Goal: Task Accomplishment & Management: Complete application form

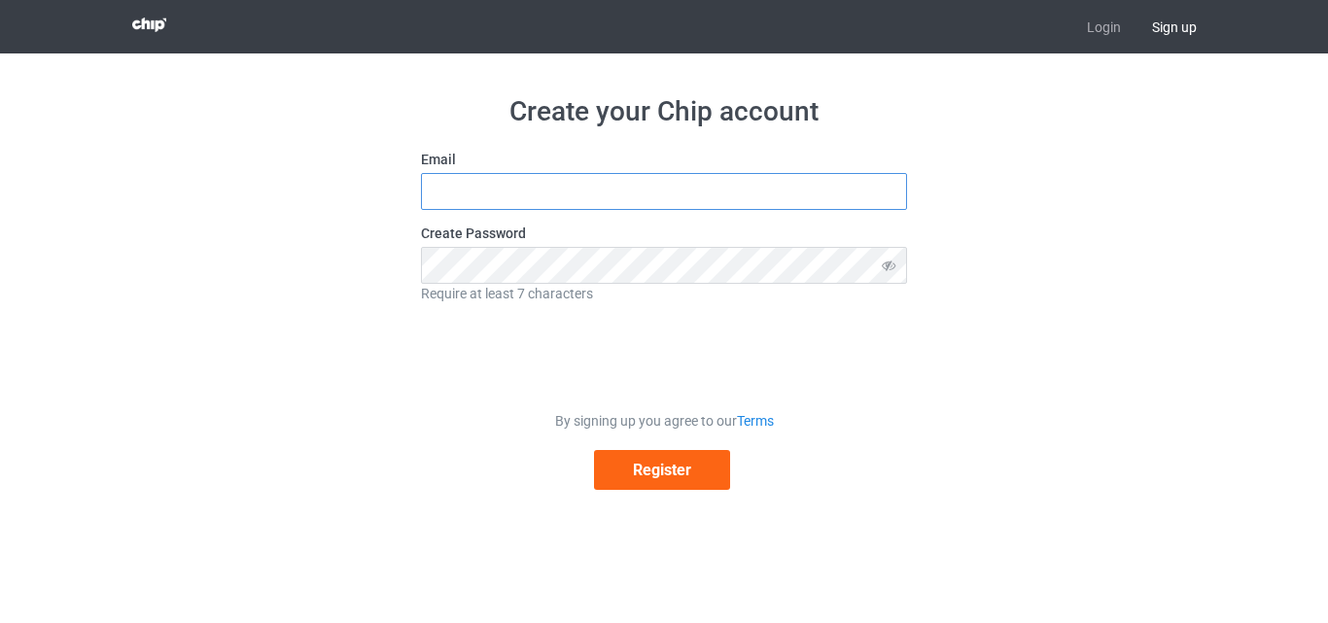
click at [538, 206] on input "text" at bounding box center [664, 191] width 486 height 37
paste input "mumlelaspo@necub.com"
type input "mumlelaspo@necub.com"
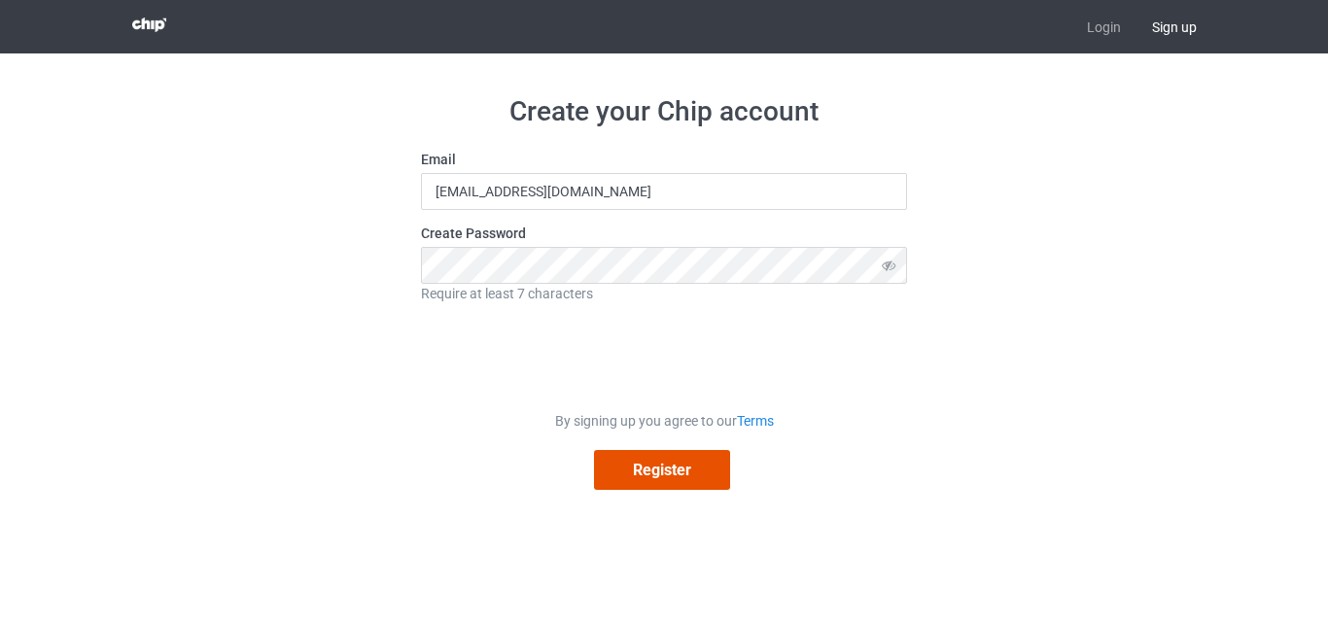
click at [671, 479] on button "Register" at bounding box center [662, 470] width 136 height 40
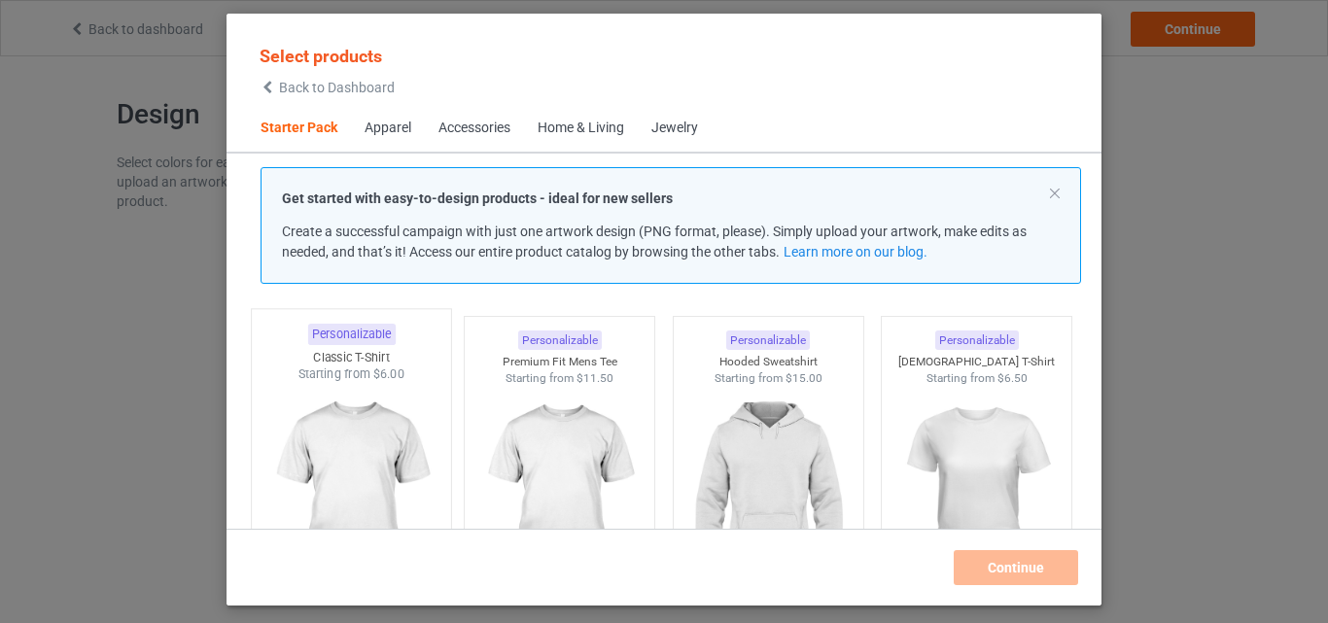
scroll to position [97, 0]
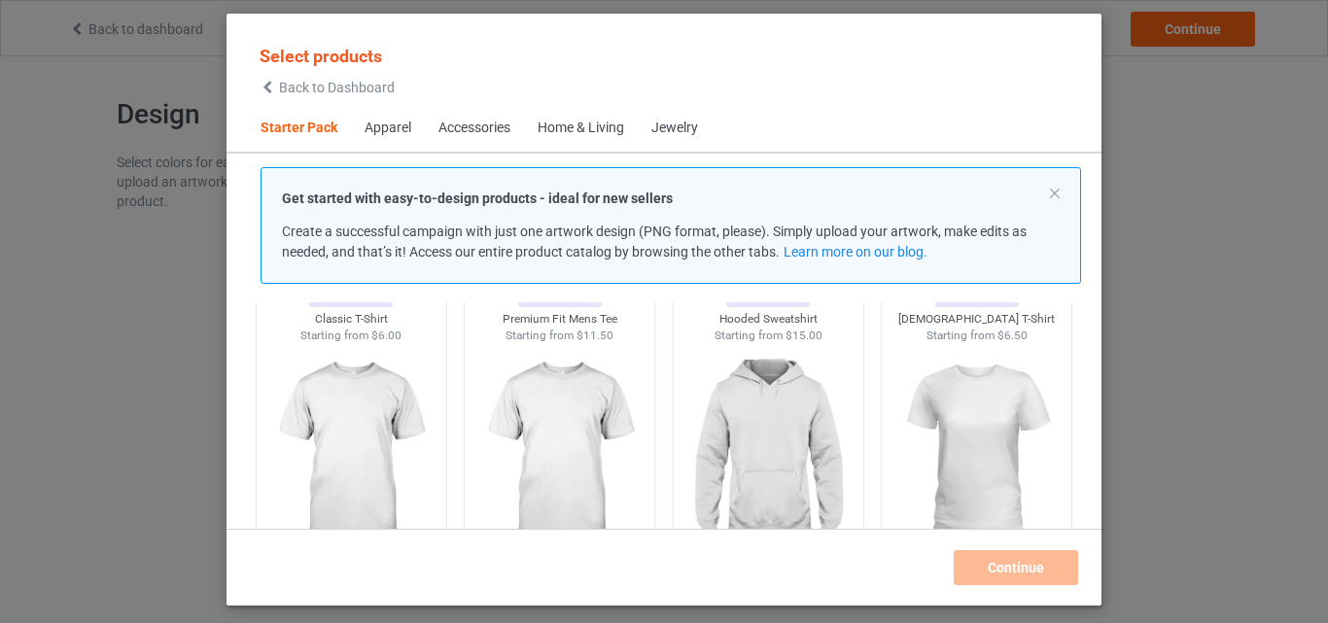
click at [485, 123] on div "Accessories" at bounding box center [474, 128] width 72 height 19
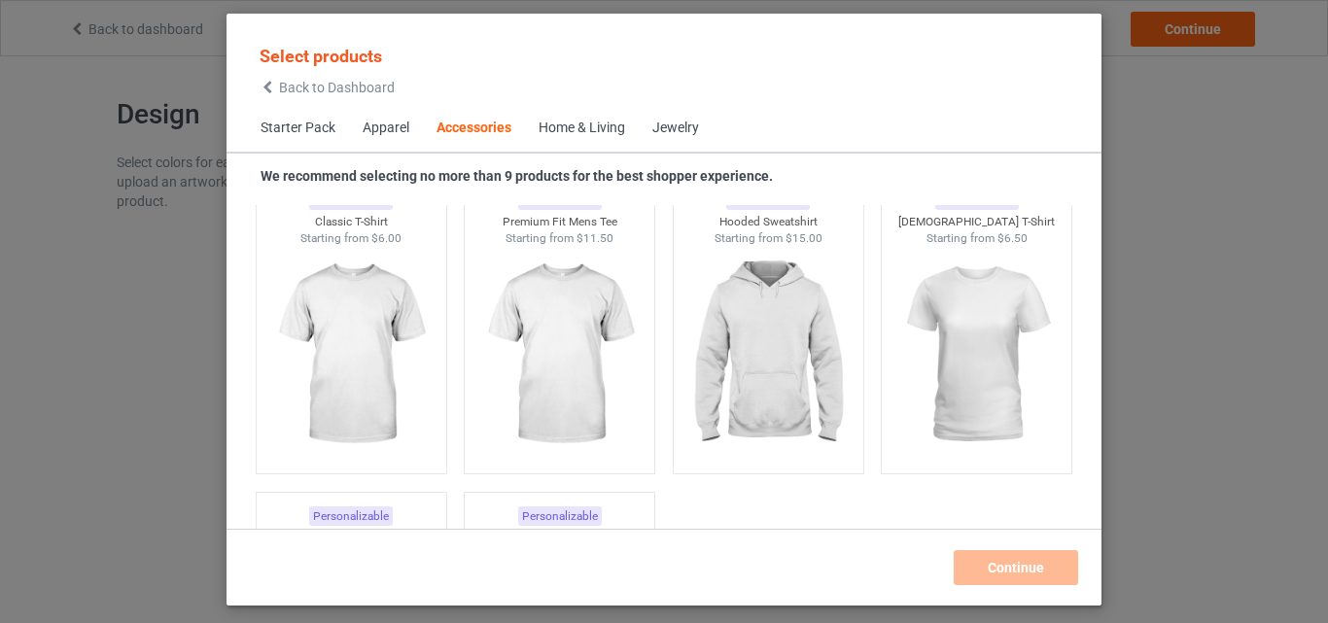
scroll to position [4271, 0]
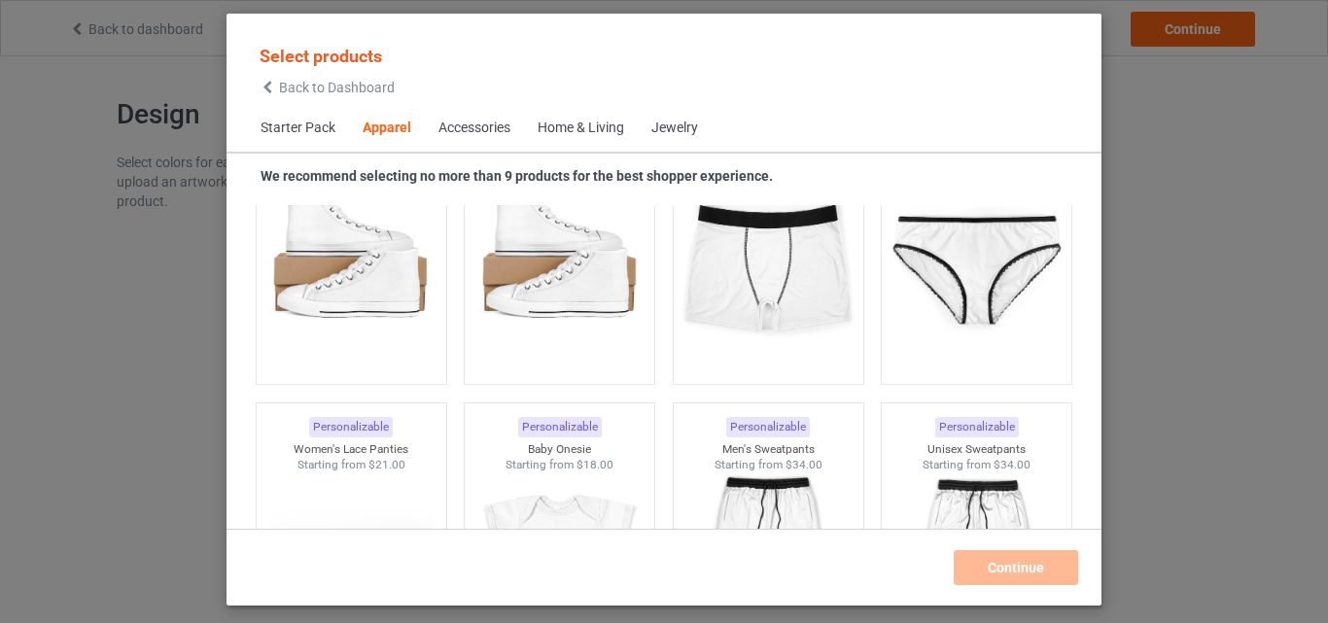
scroll to position [2316, 0]
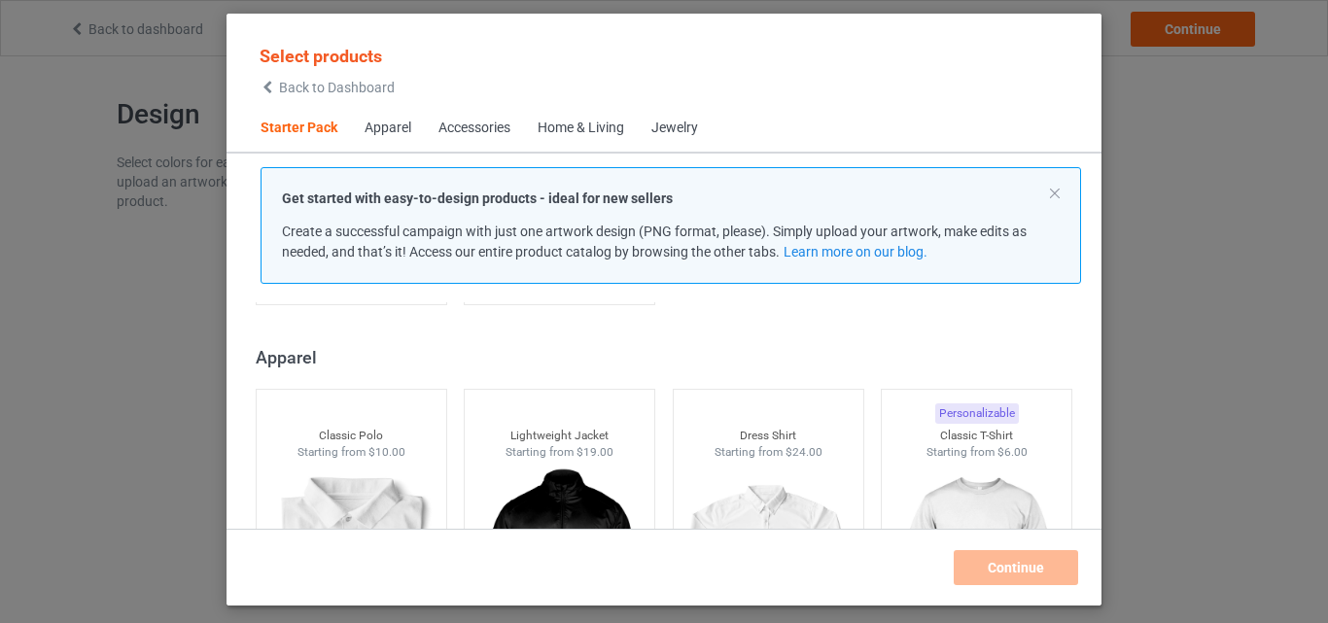
scroll to position [664, 0]
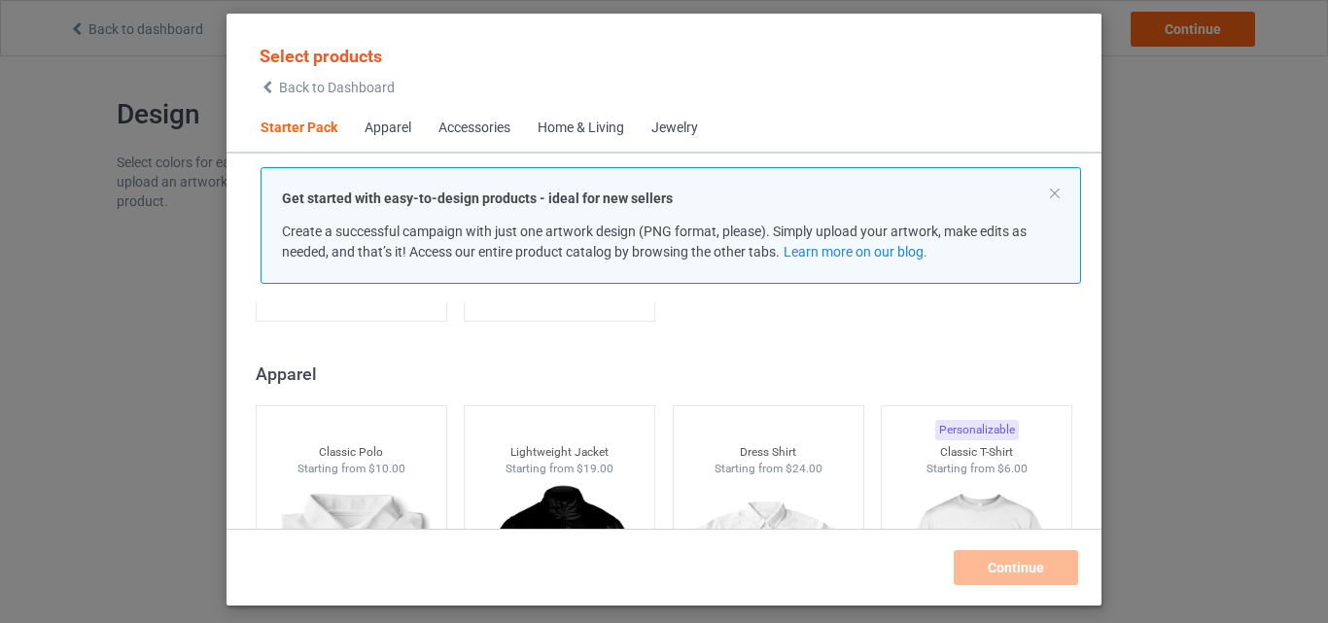
click at [1056, 185] on div "Get started with easy-to-design products - ideal for new sellers Create a succe…" at bounding box center [670, 225] width 820 height 117
click at [1055, 191] on button at bounding box center [1055, 194] width 10 height 10
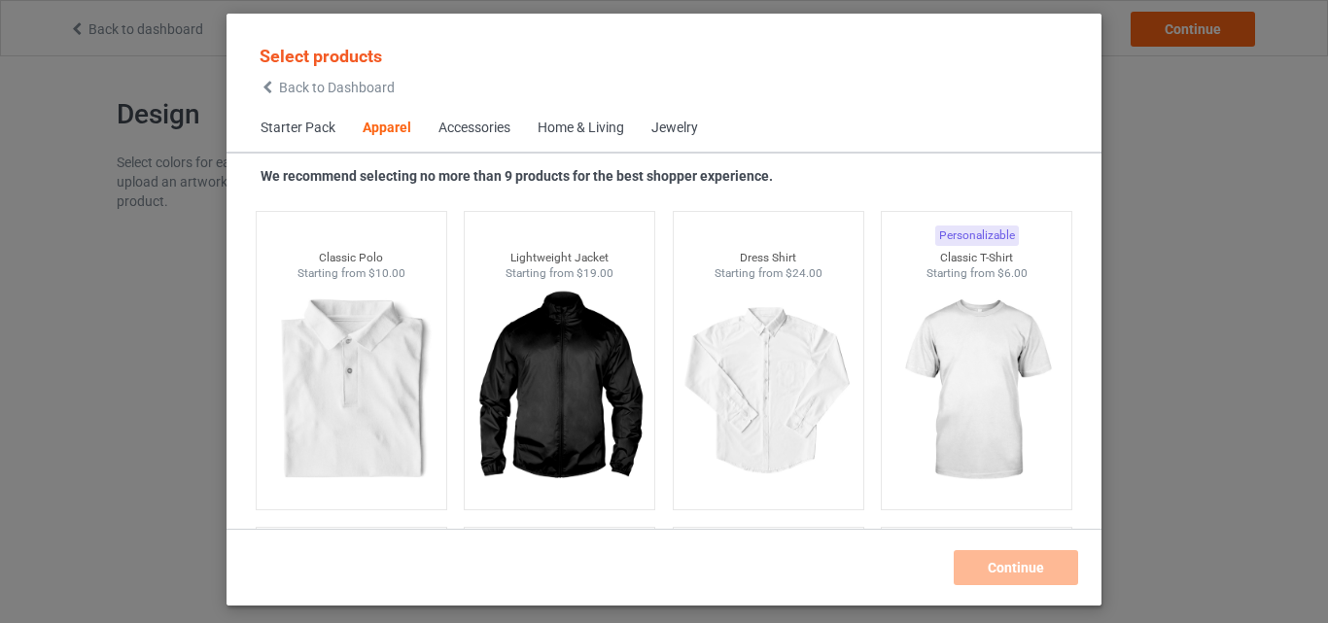
click at [585, 122] on div "Home & Living" at bounding box center [580, 128] width 87 height 19
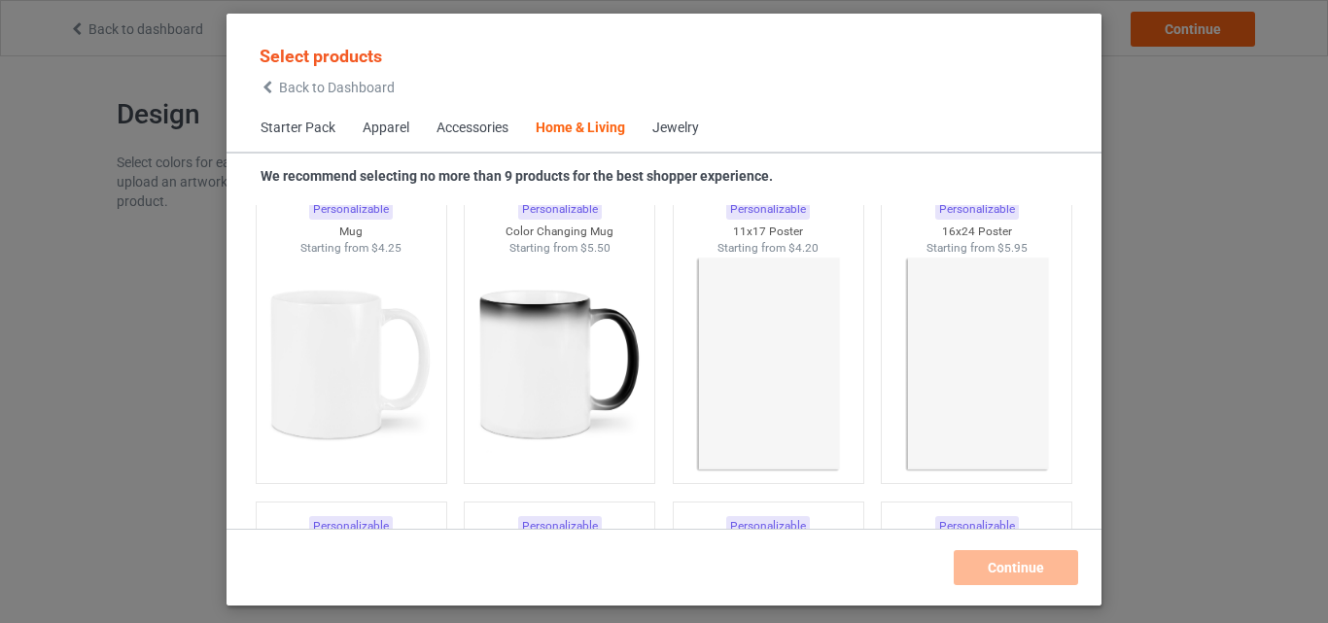
scroll to position [8863, 0]
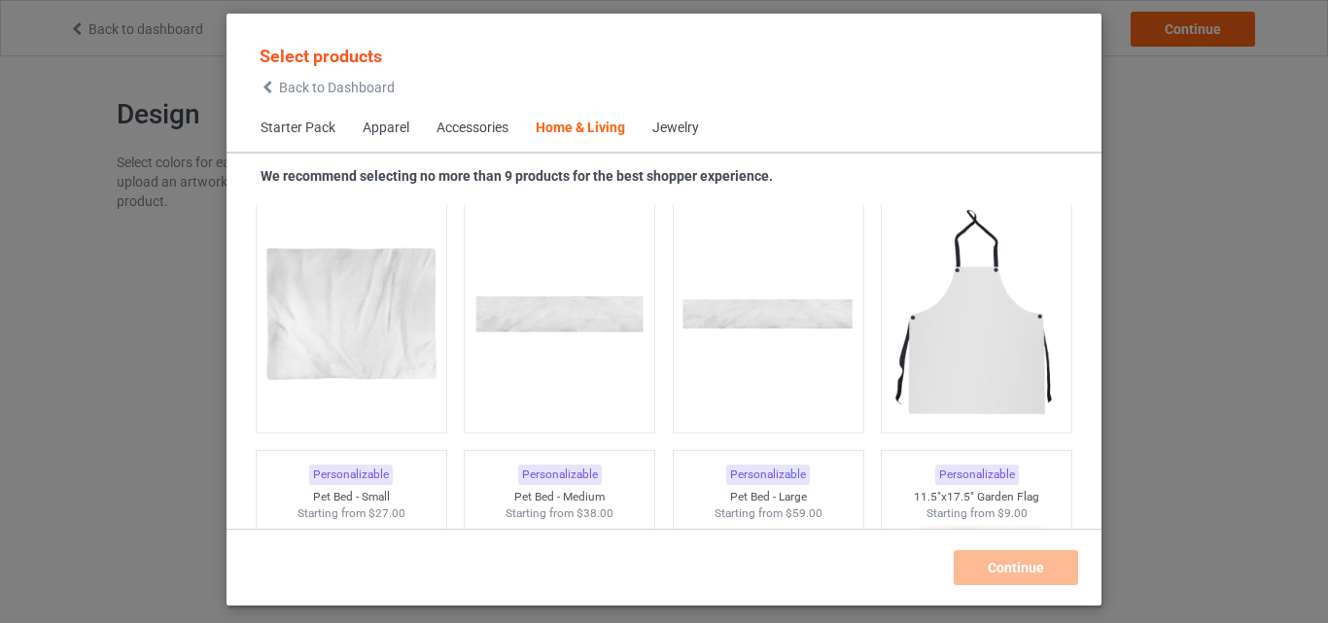
scroll to position [12362, 0]
click at [672, 127] on div "Jewelry" at bounding box center [675, 128] width 47 height 19
click at [677, 124] on div "Jewelry" at bounding box center [675, 128] width 47 height 19
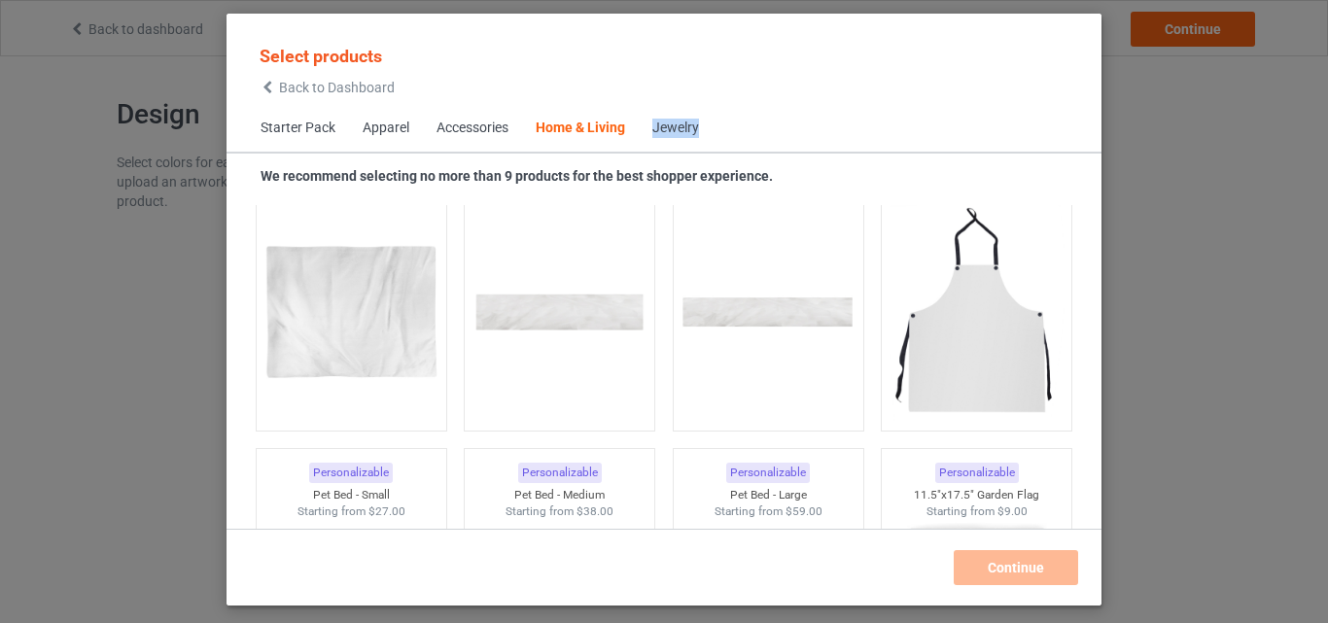
click at [677, 124] on div "Jewelry" at bounding box center [675, 128] width 47 height 19
click at [809, 122] on div "Starter Pack Apparel Accessories Home & Living Jewelry" at bounding box center [663, 128] width 875 height 47
click at [481, 129] on div "Accessories" at bounding box center [472, 128] width 72 height 19
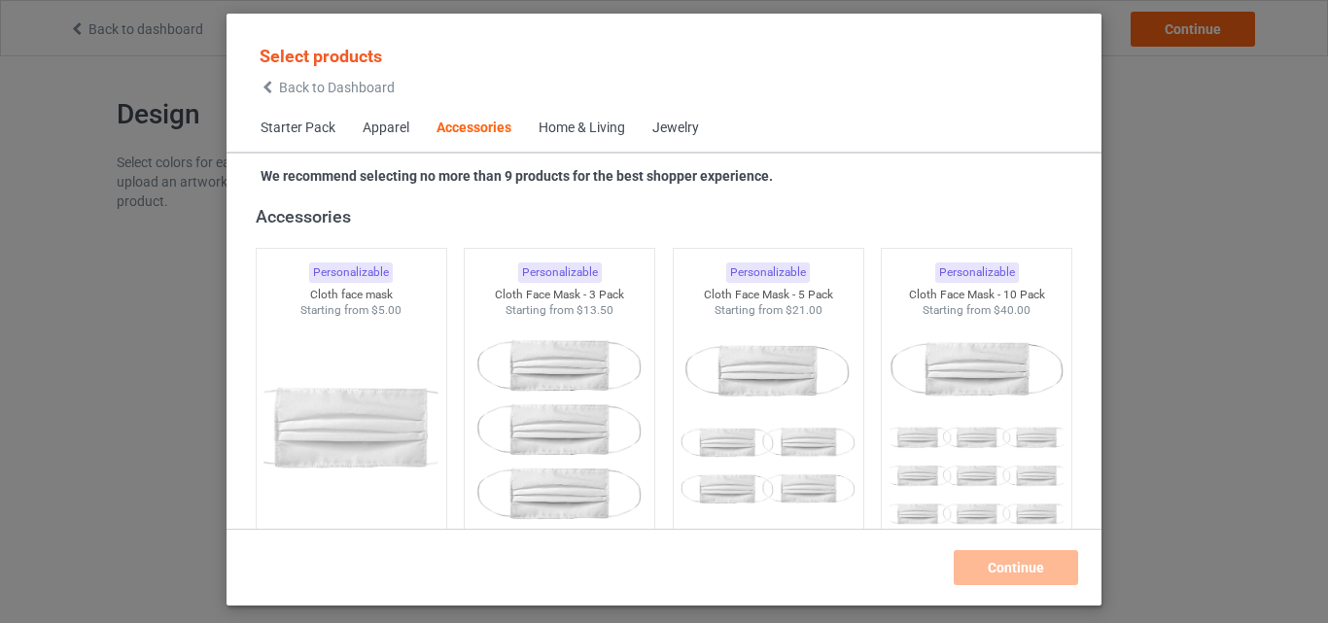
click at [658, 134] on div "Jewelry" at bounding box center [675, 128] width 47 height 19
click at [664, 134] on div "Jewelry" at bounding box center [675, 128] width 47 height 19
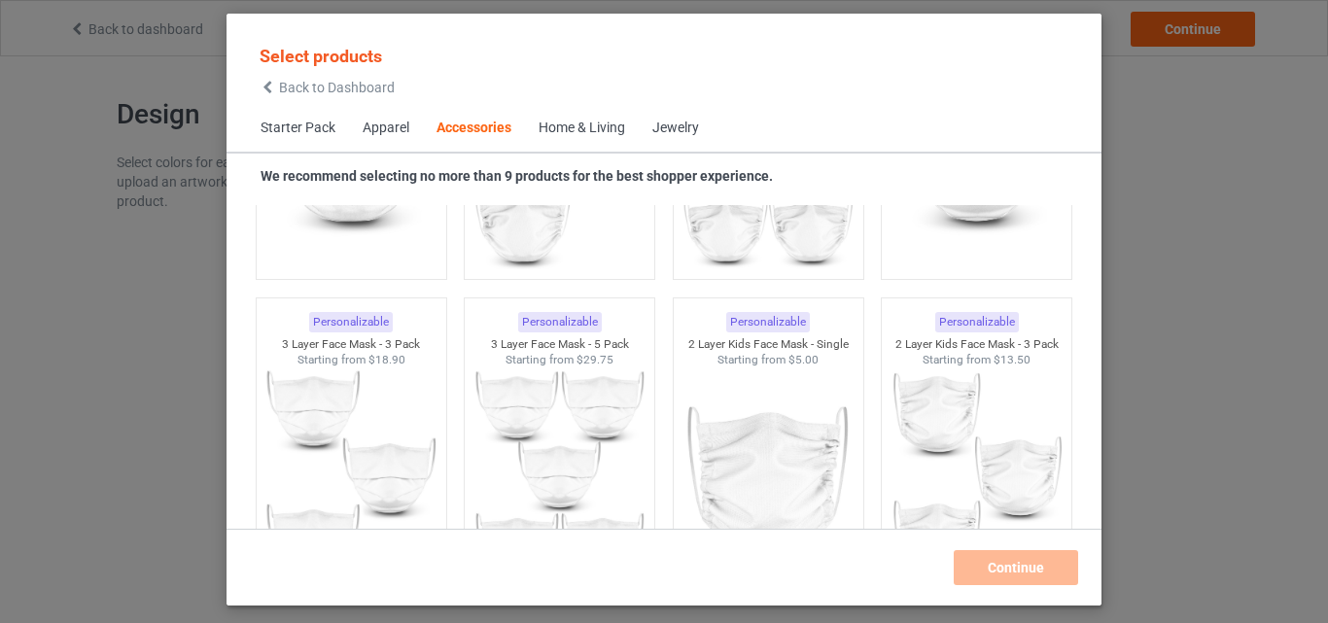
drag, startPoint x: 590, startPoint y: 132, endPoint x: 946, endPoint y: 282, distance: 385.9
click at [590, 131] on div "Home & Living" at bounding box center [581, 128] width 87 height 19
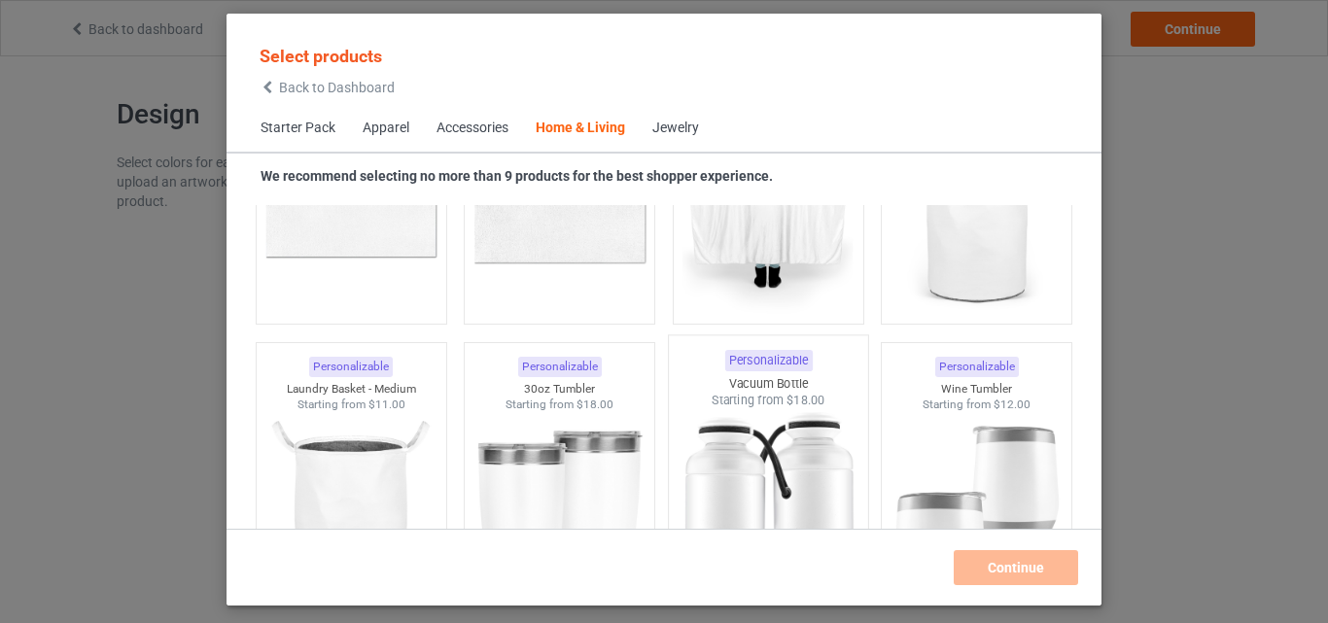
scroll to position [14659, 0]
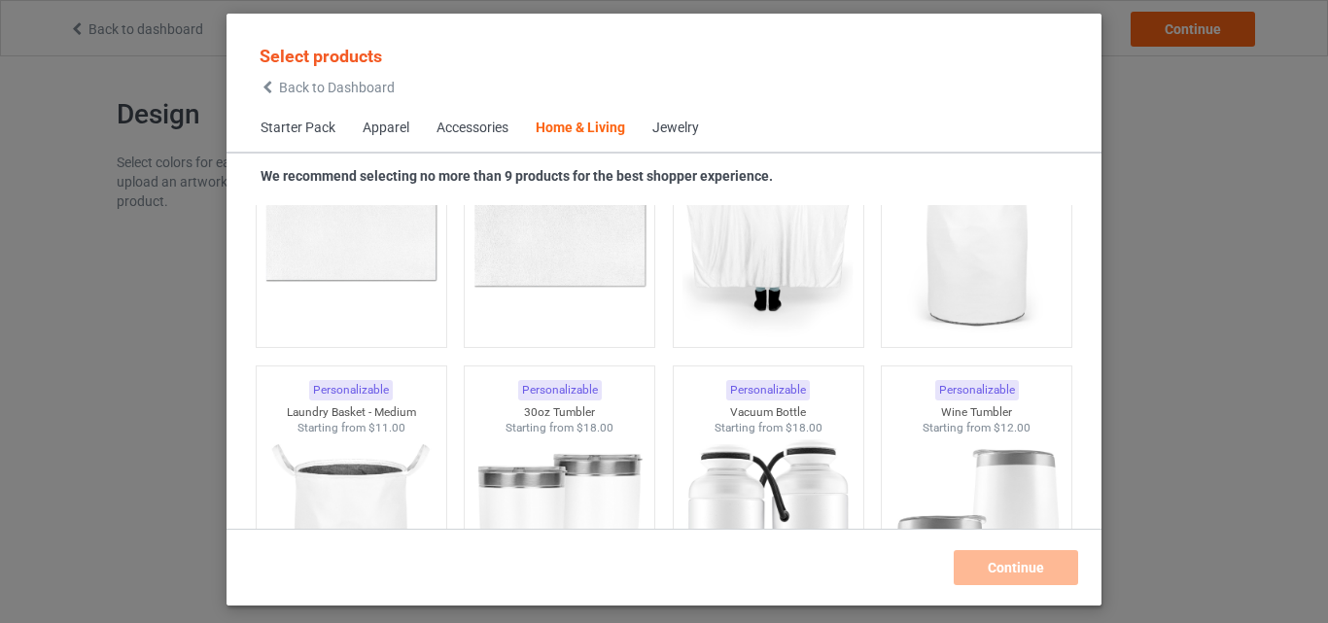
click at [299, 132] on span "Starter Pack" at bounding box center [298, 128] width 102 height 47
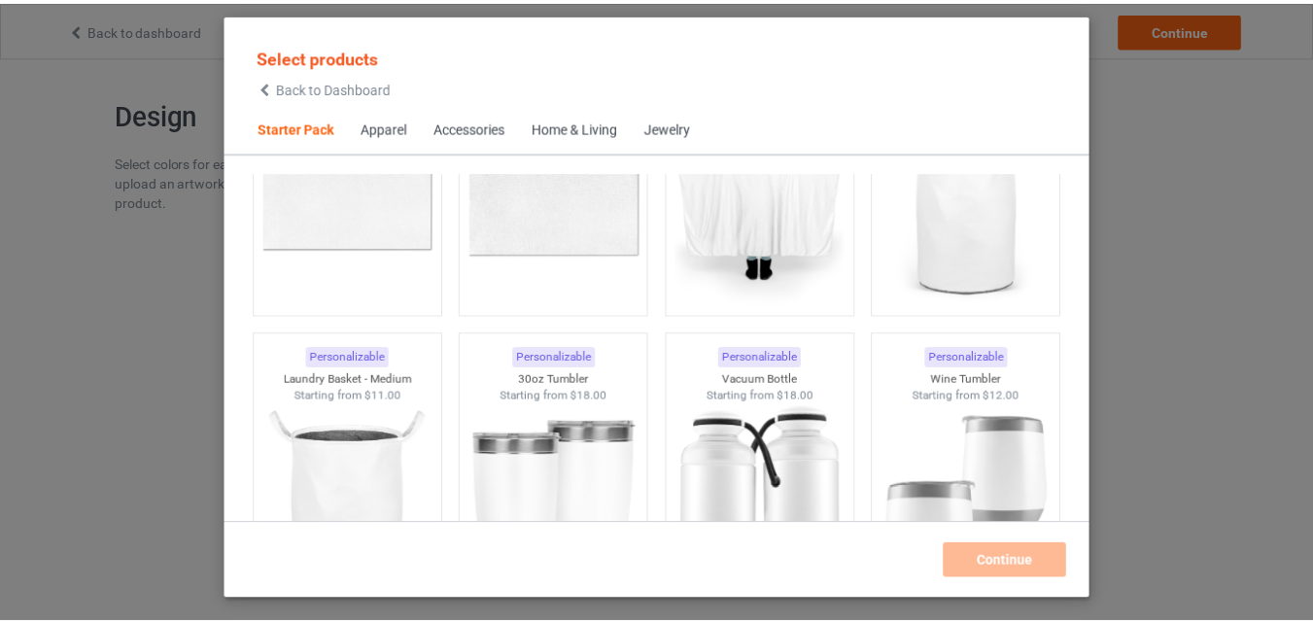
scroll to position [24, 0]
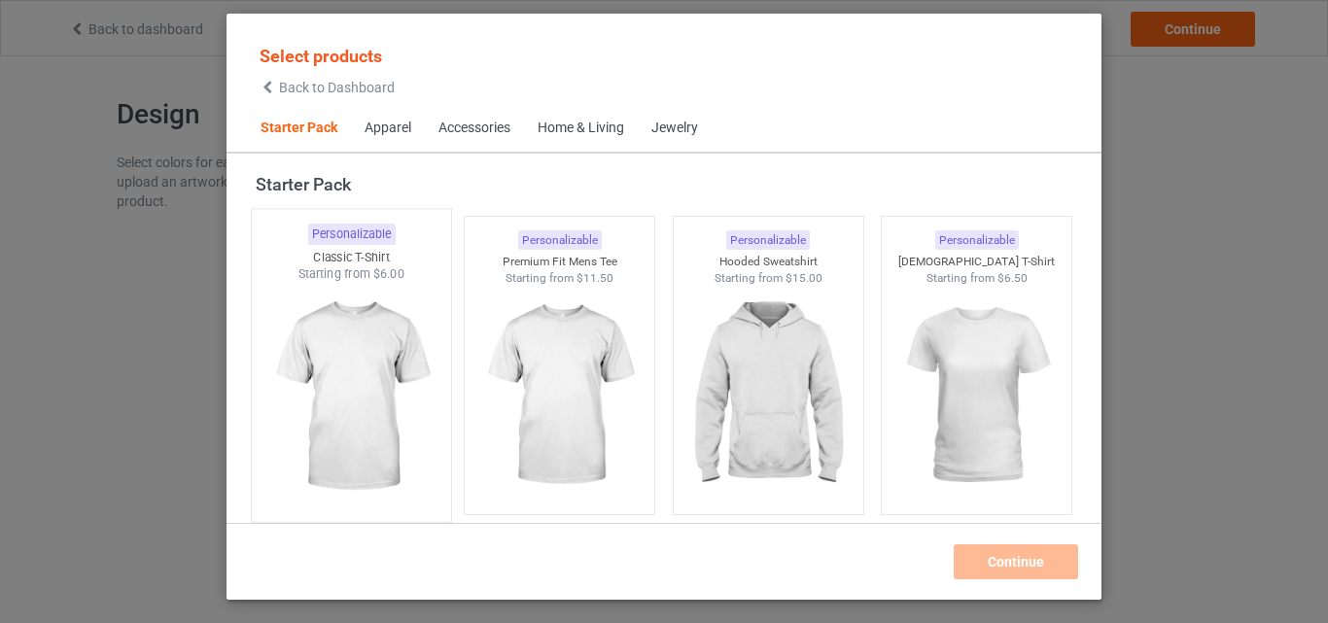
click at [413, 343] on img at bounding box center [351, 397] width 183 height 228
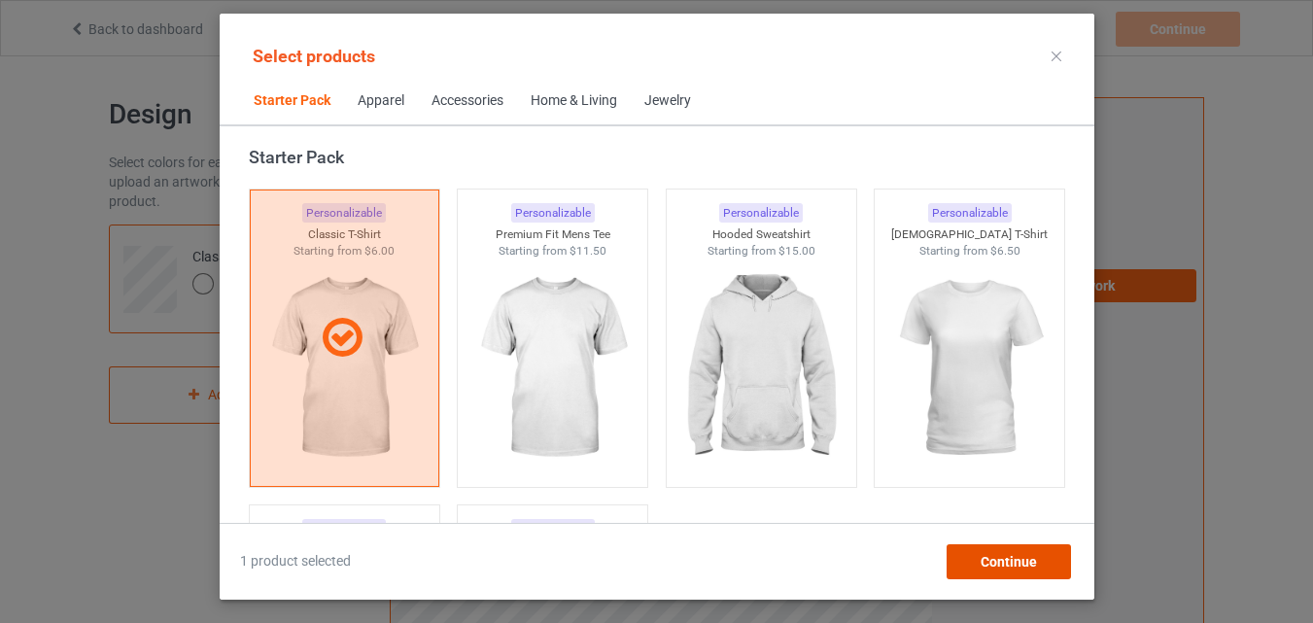
click at [986, 556] on span "Continue" at bounding box center [1008, 562] width 56 height 16
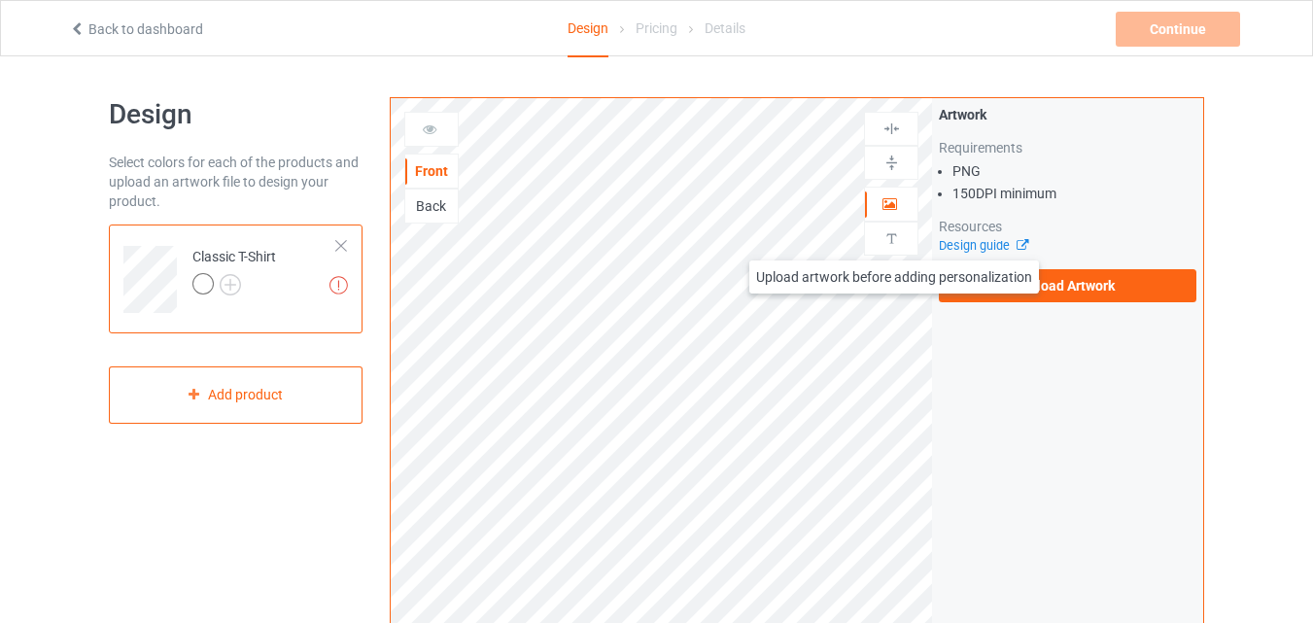
click at [894, 241] on img at bounding box center [892, 238] width 18 height 18
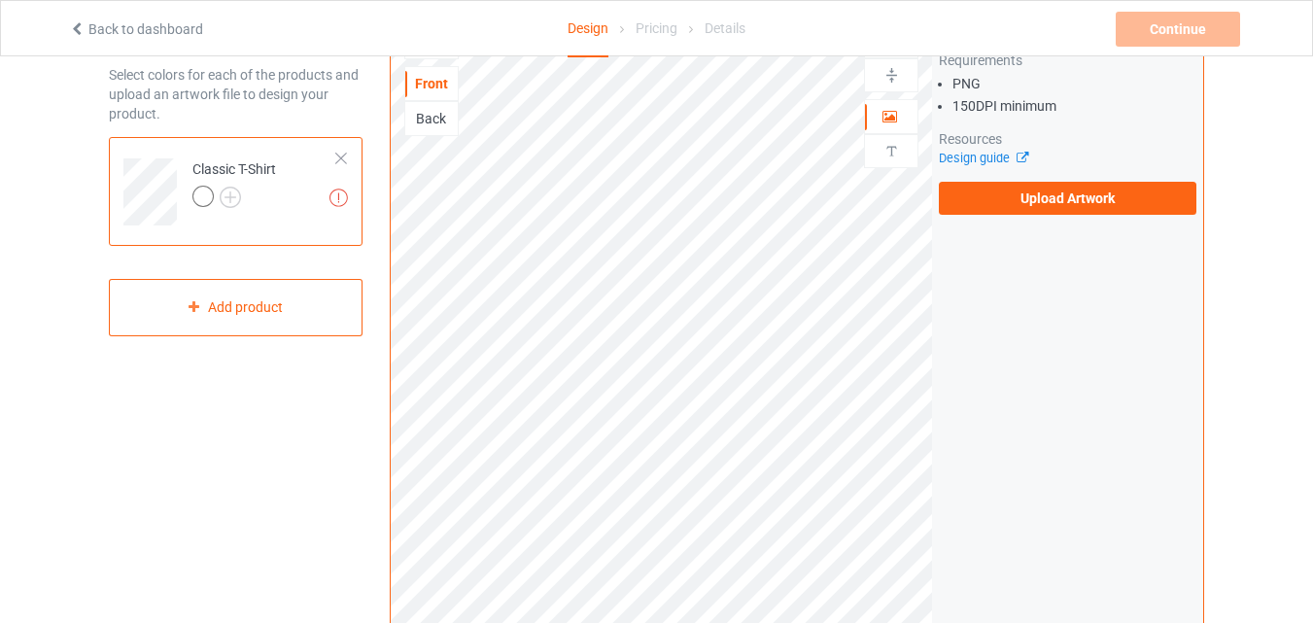
scroll to position [53, 0]
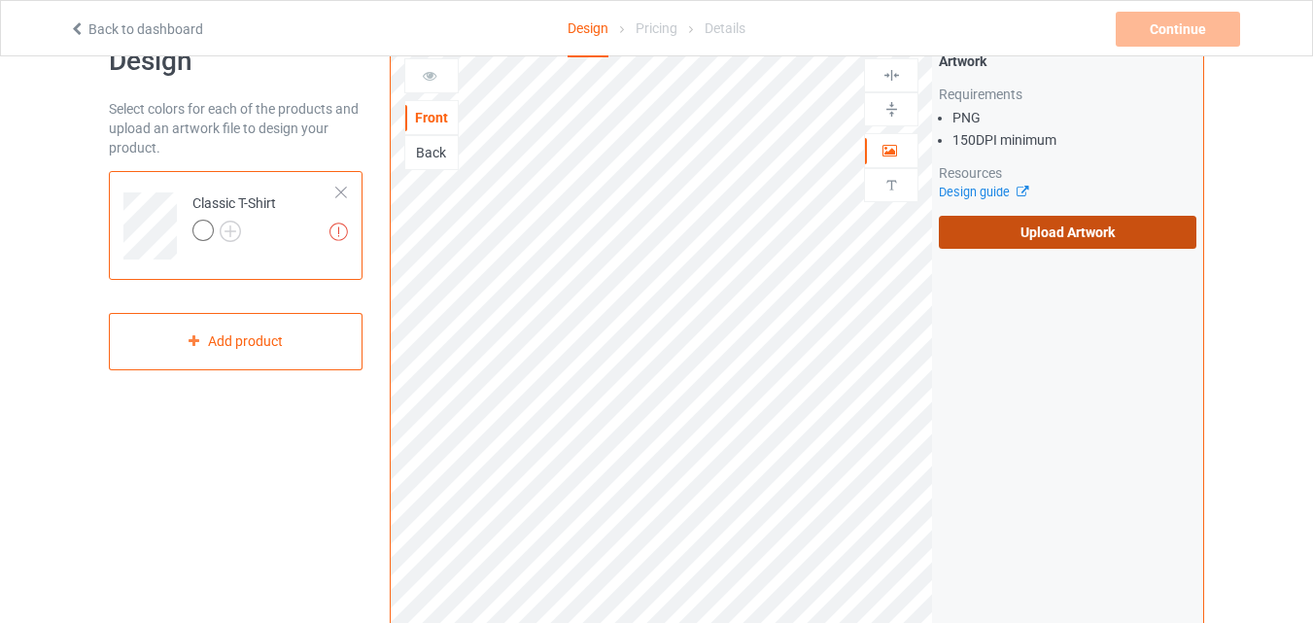
click at [1035, 231] on label "Upload Artwork" at bounding box center [1068, 232] width 258 height 33
click at [0, 0] on input "Upload Artwork" at bounding box center [0, 0] width 0 height 0
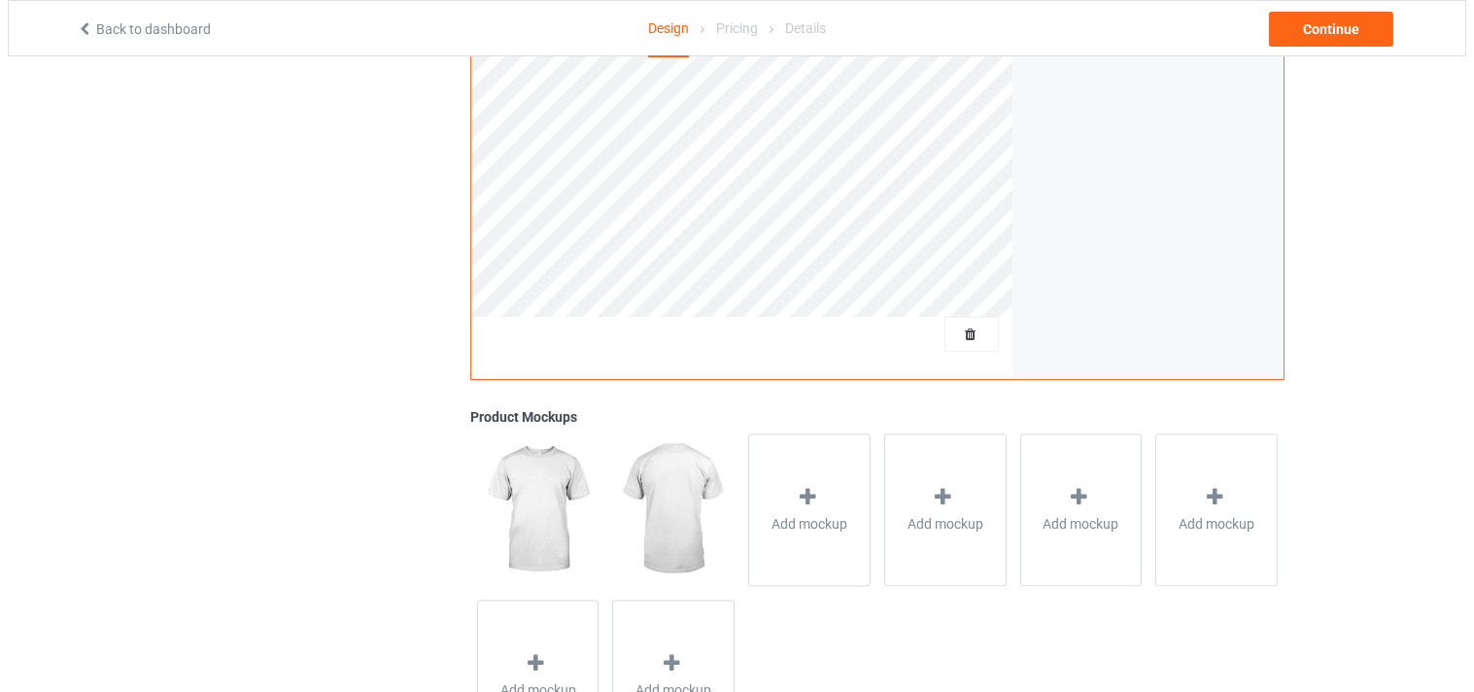
scroll to position [566, 0]
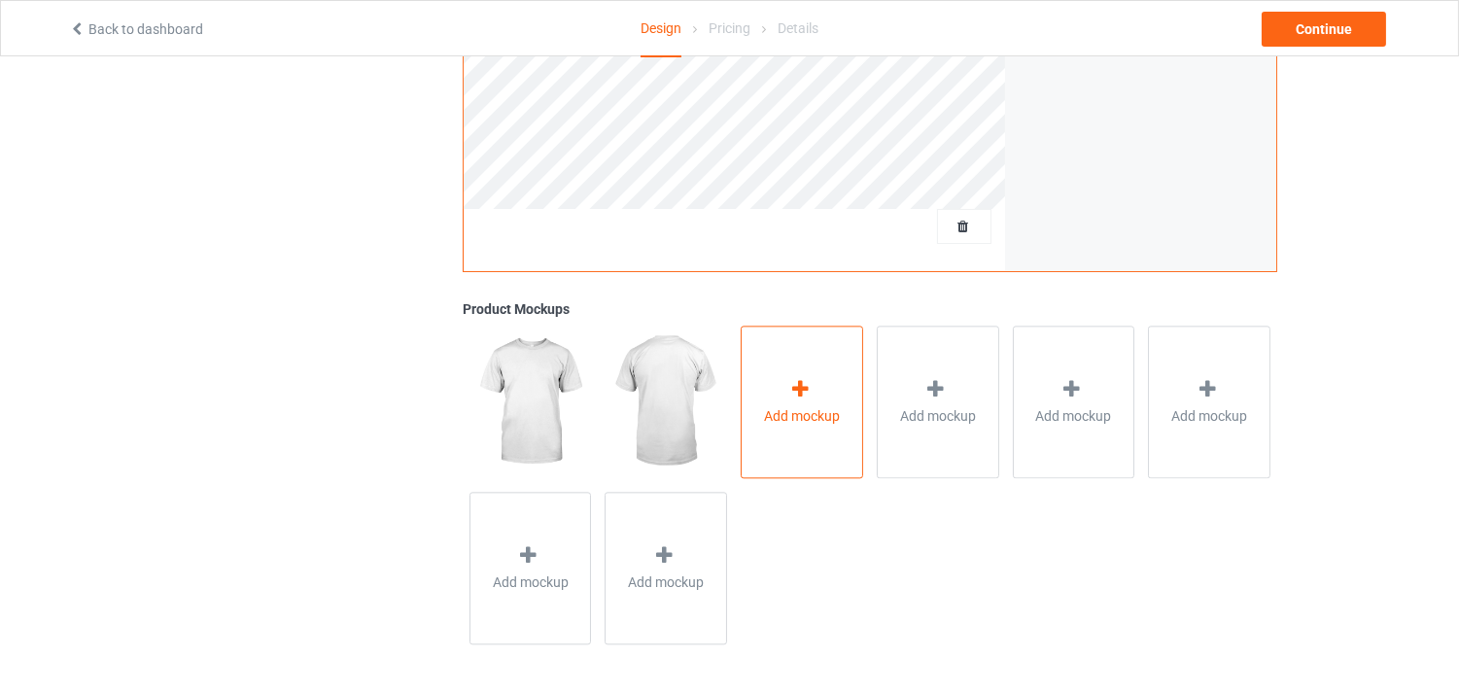
click at [790, 404] on div at bounding box center [801, 392] width 27 height 28
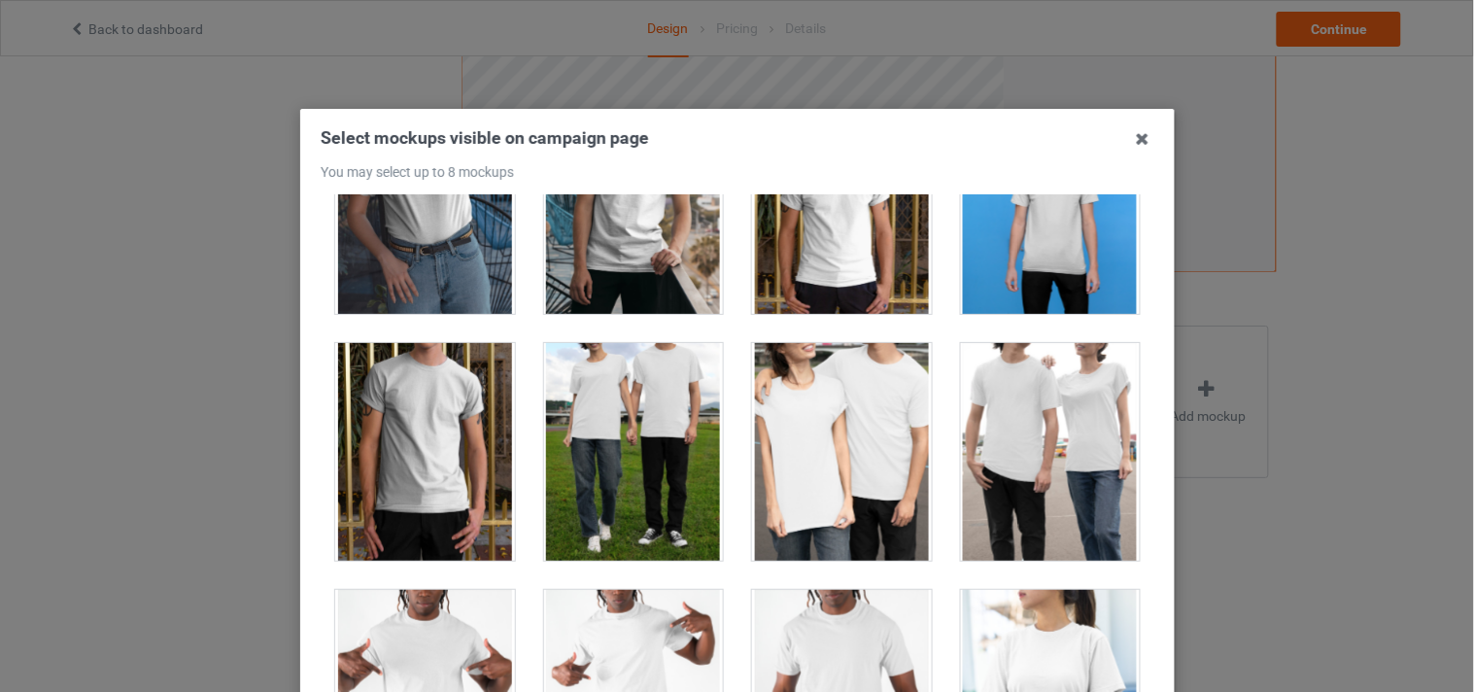
scroll to position [0, 0]
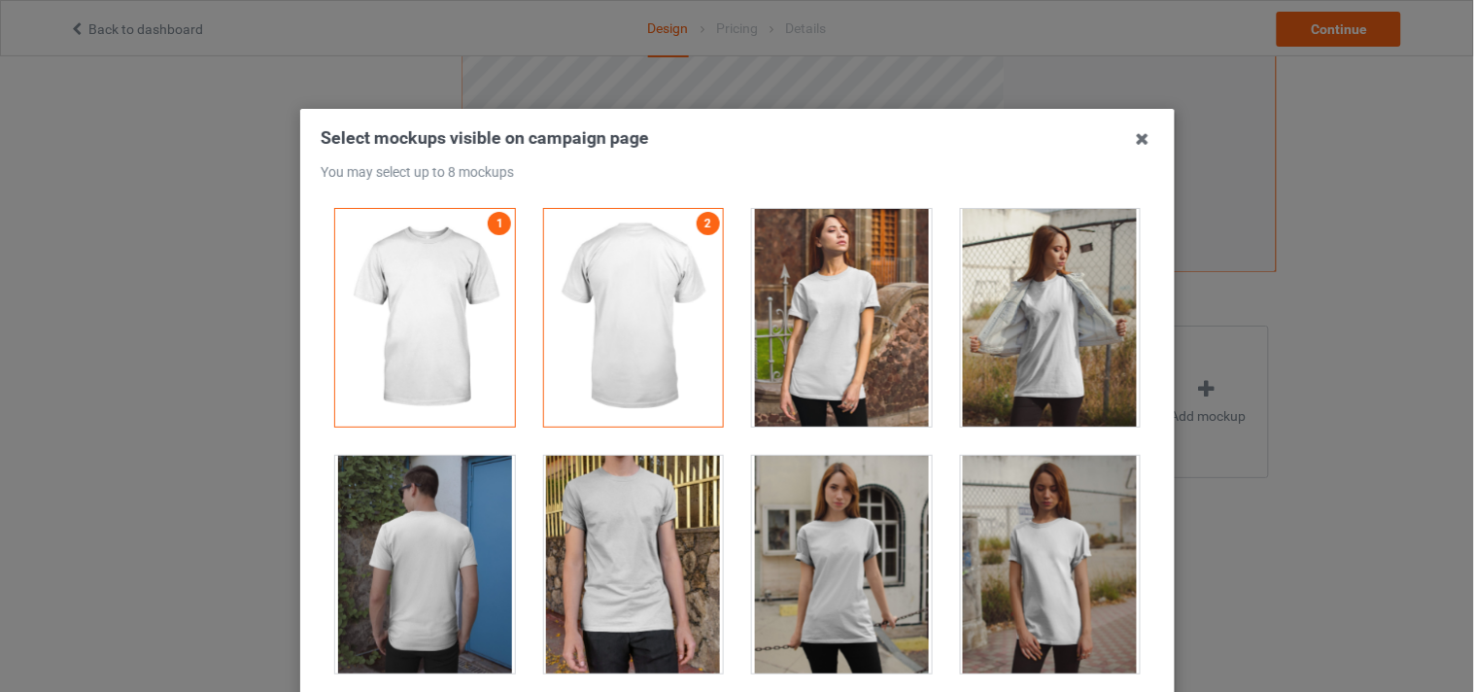
click at [841, 283] on div at bounding box center [842, 318] width 180 height 218
click at [599, 523] on div at bounding box center [633, 565] width 180 height 218
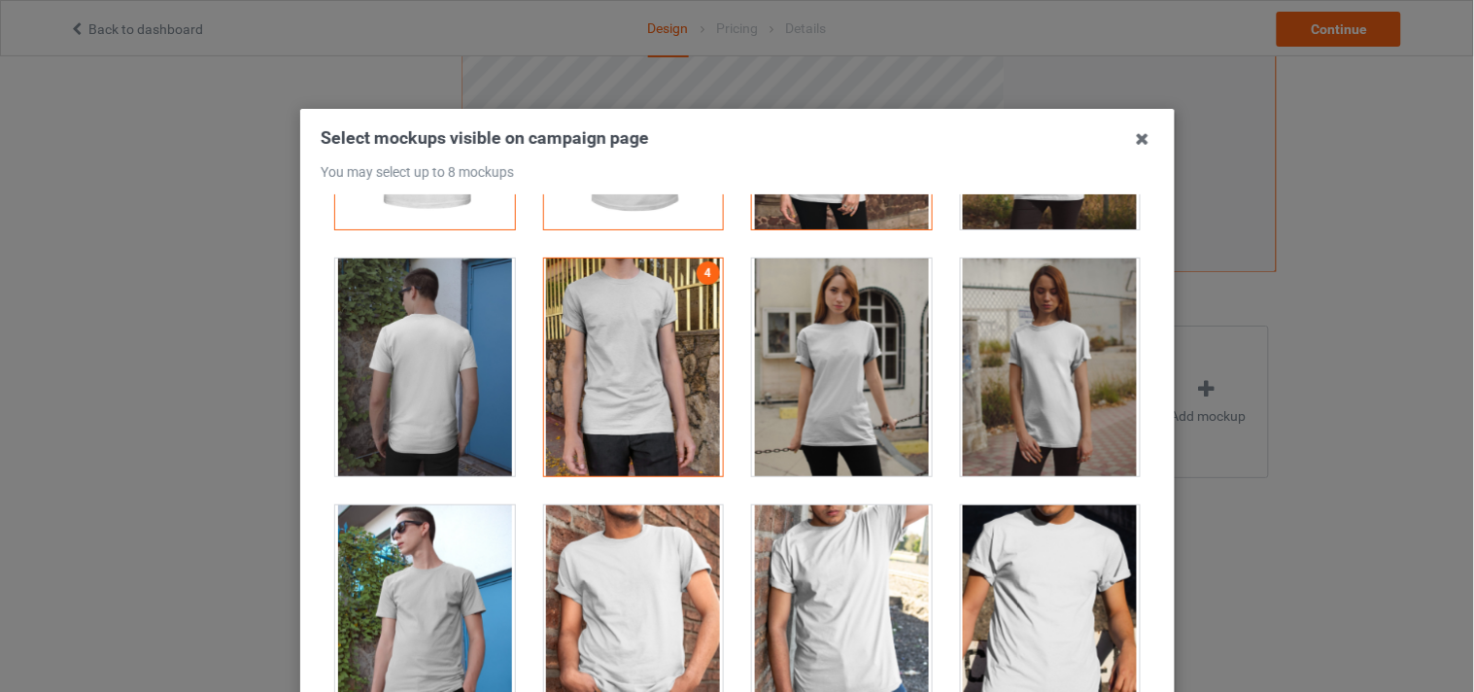
scroll to position [432, 0]
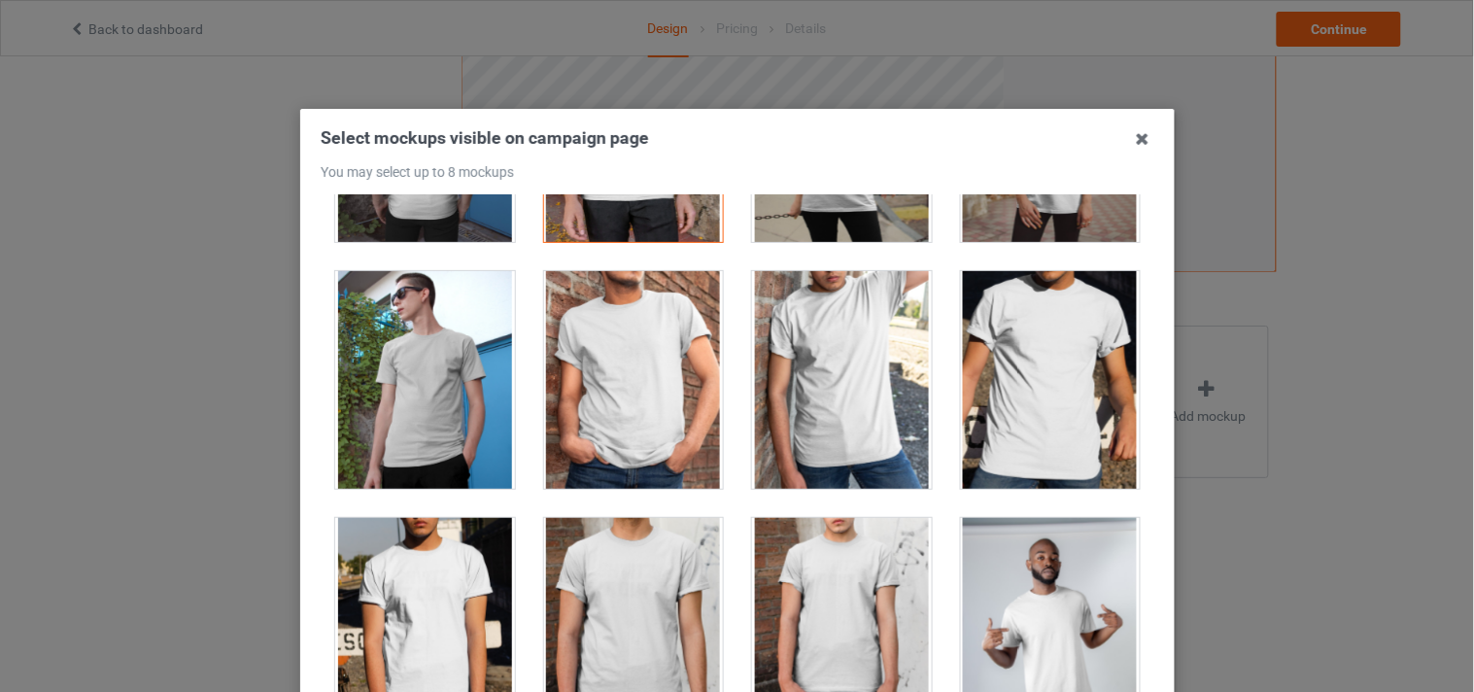
click at [606, 362] on div at bounding box center [633, 380] width 180 height 218
click at [444, 570] on div at bounding box center [425, 627] width 180 height 218
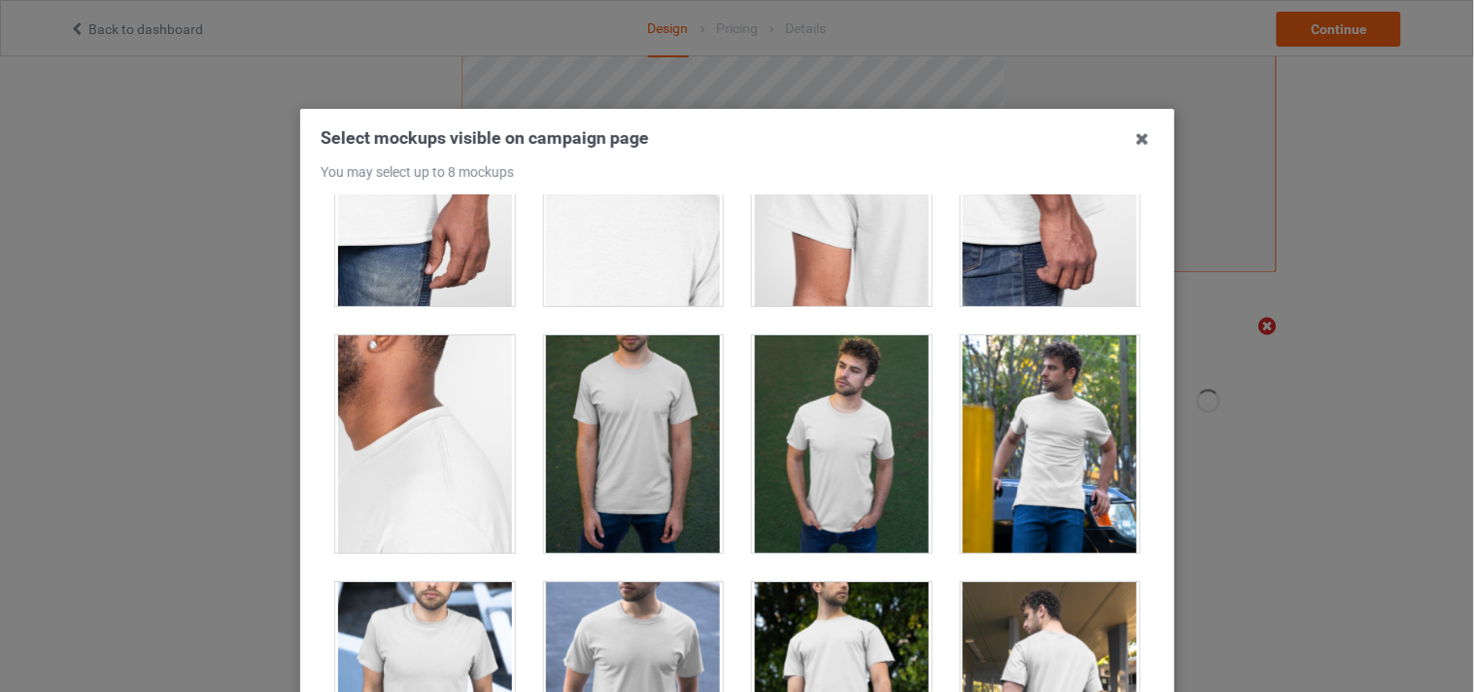
scroll to position [1403, 0]
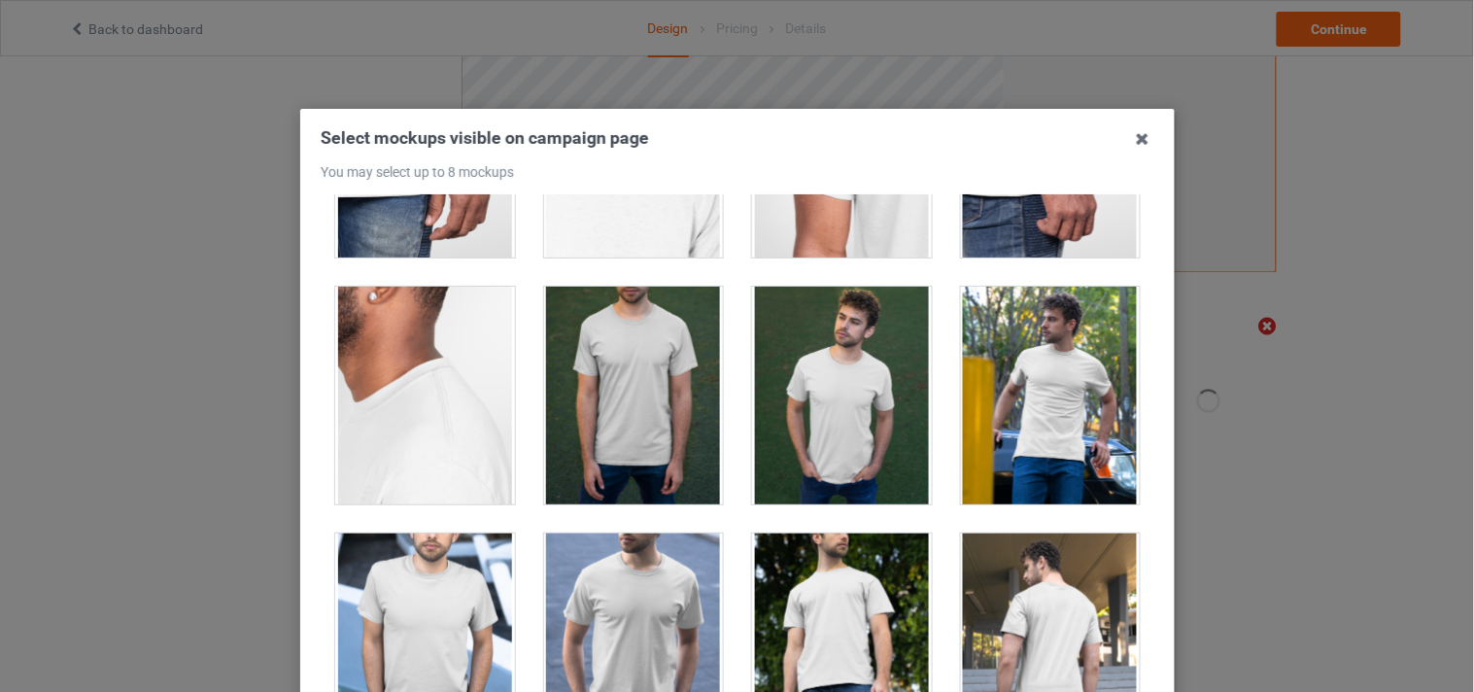
click at [843, 424] on div at bounding box center [842, 396] width 180 height 218
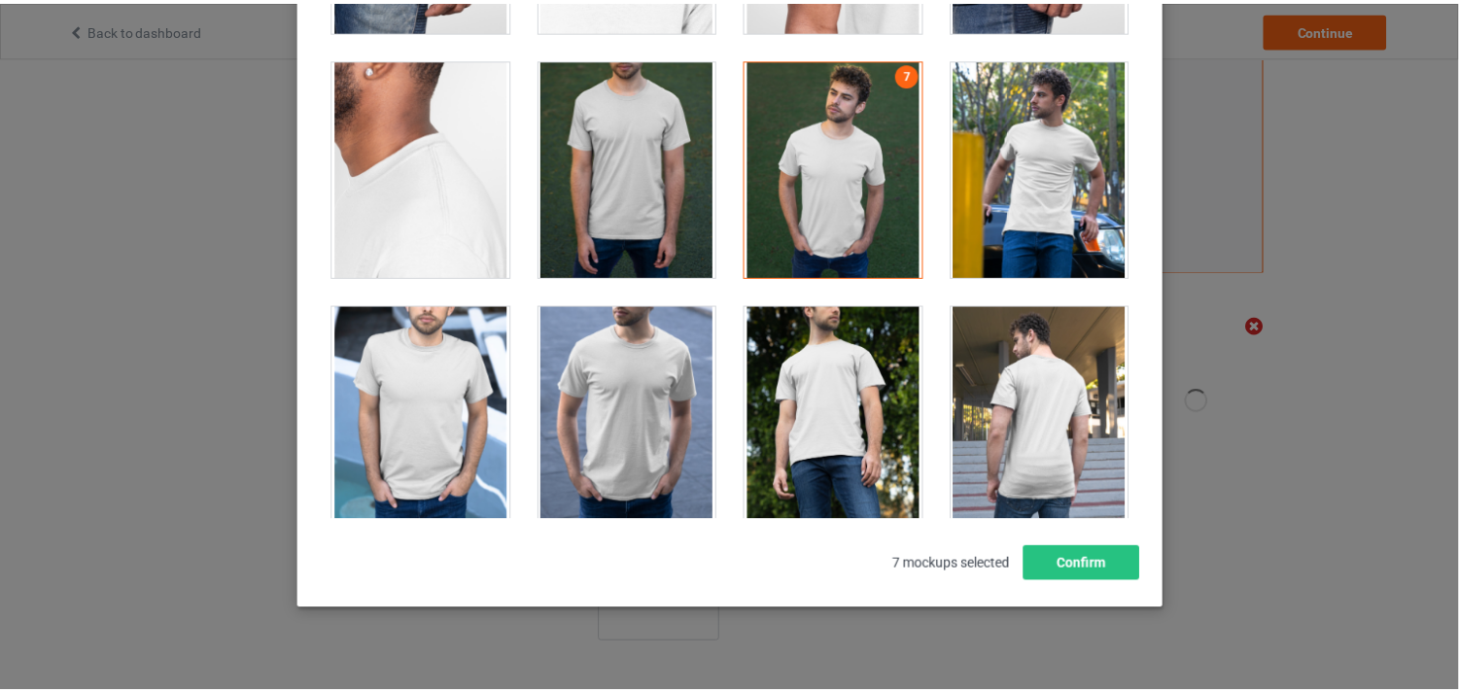
scroll to position [254, 0]
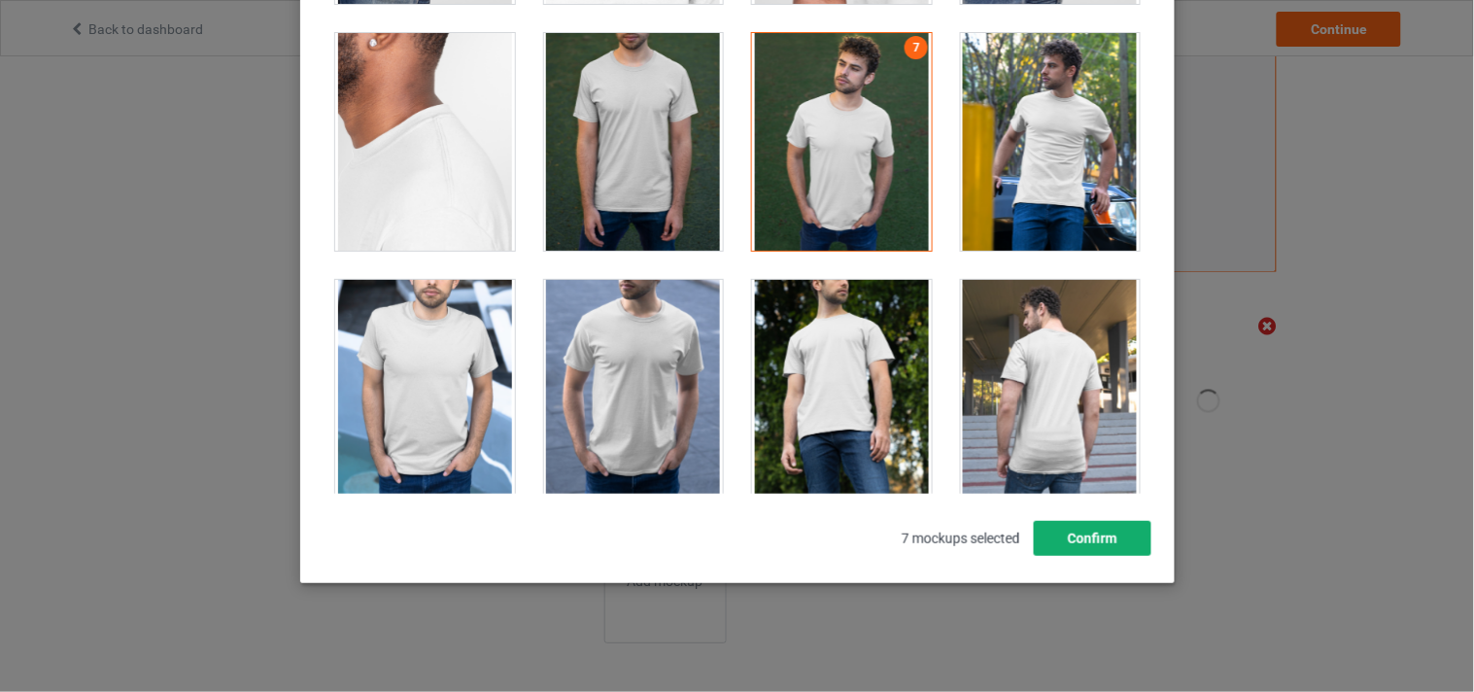
click at [1069, 538] on button "Confirm" at bounding box center [1092, 538] width 118 height 35
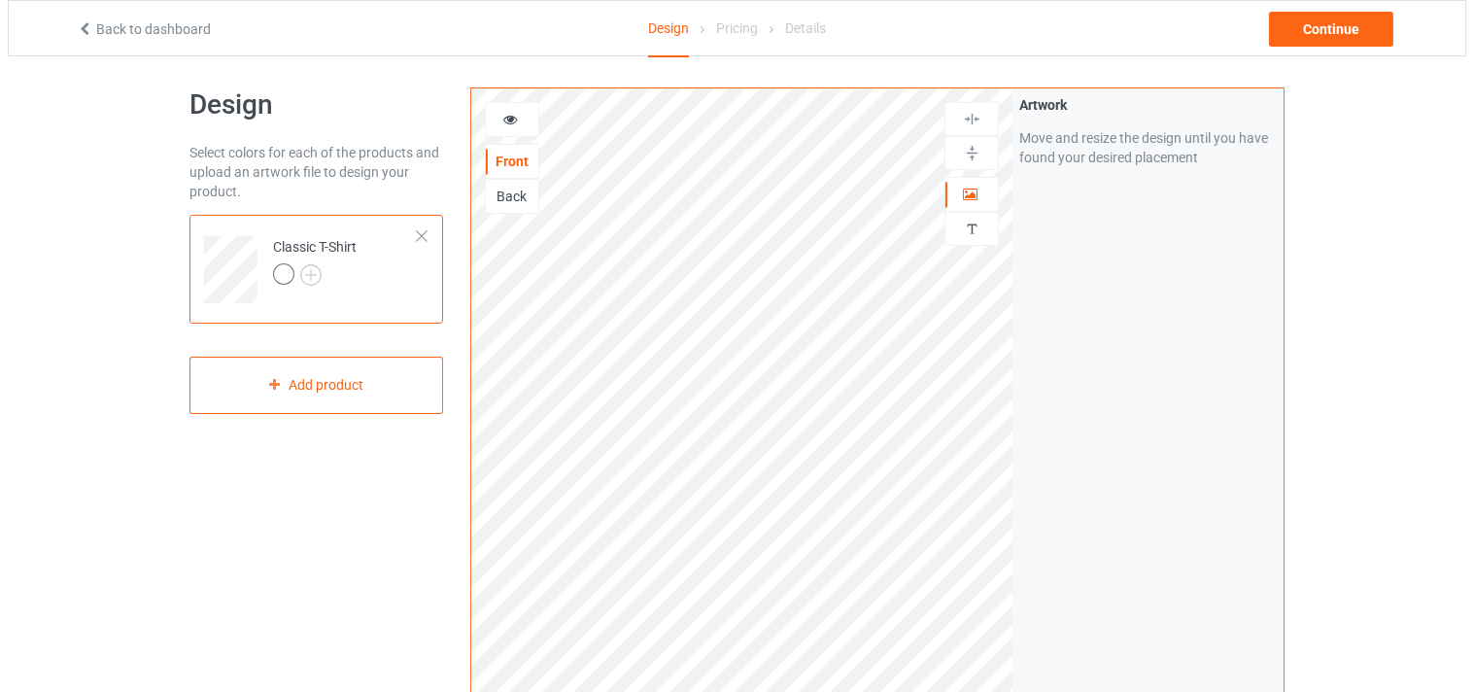
scroll to position [0, 0]
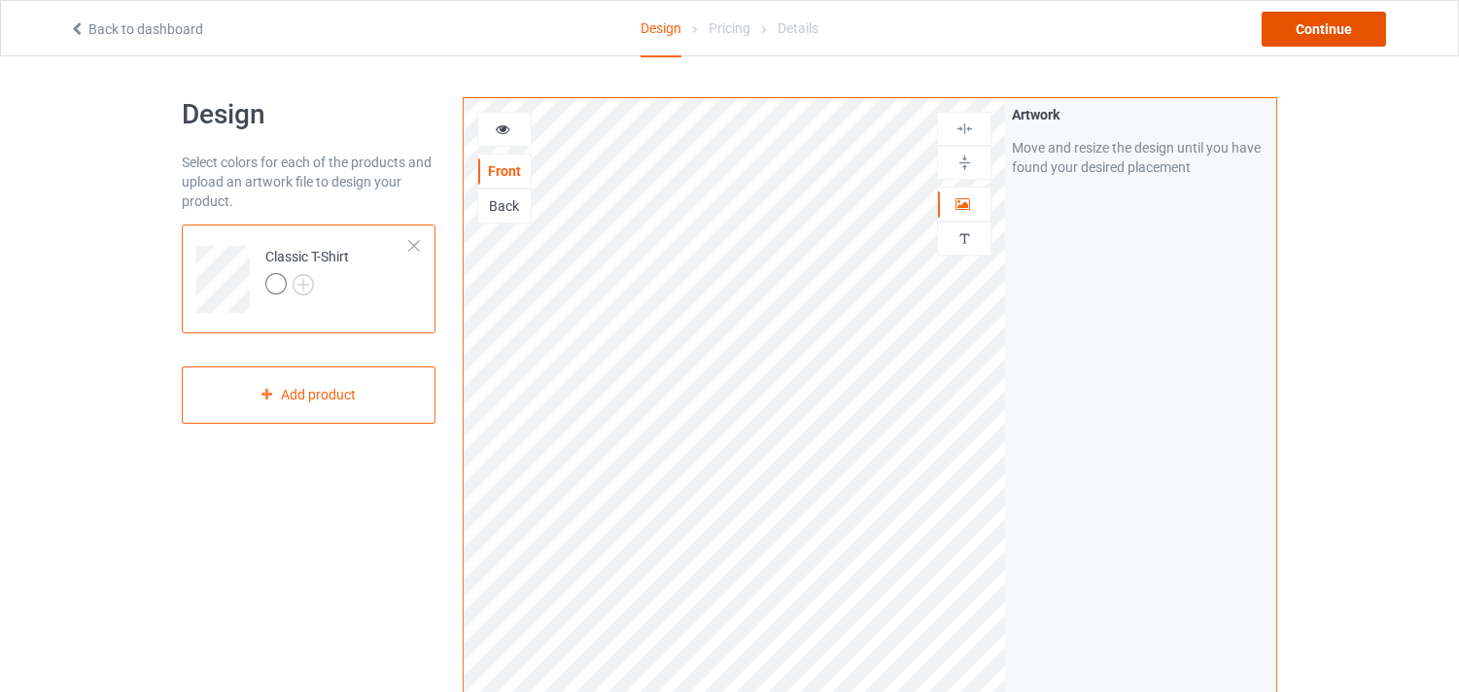
click at [1327, 23] on div "Continue" at bounding box center [1324, 29] width 124 height 35
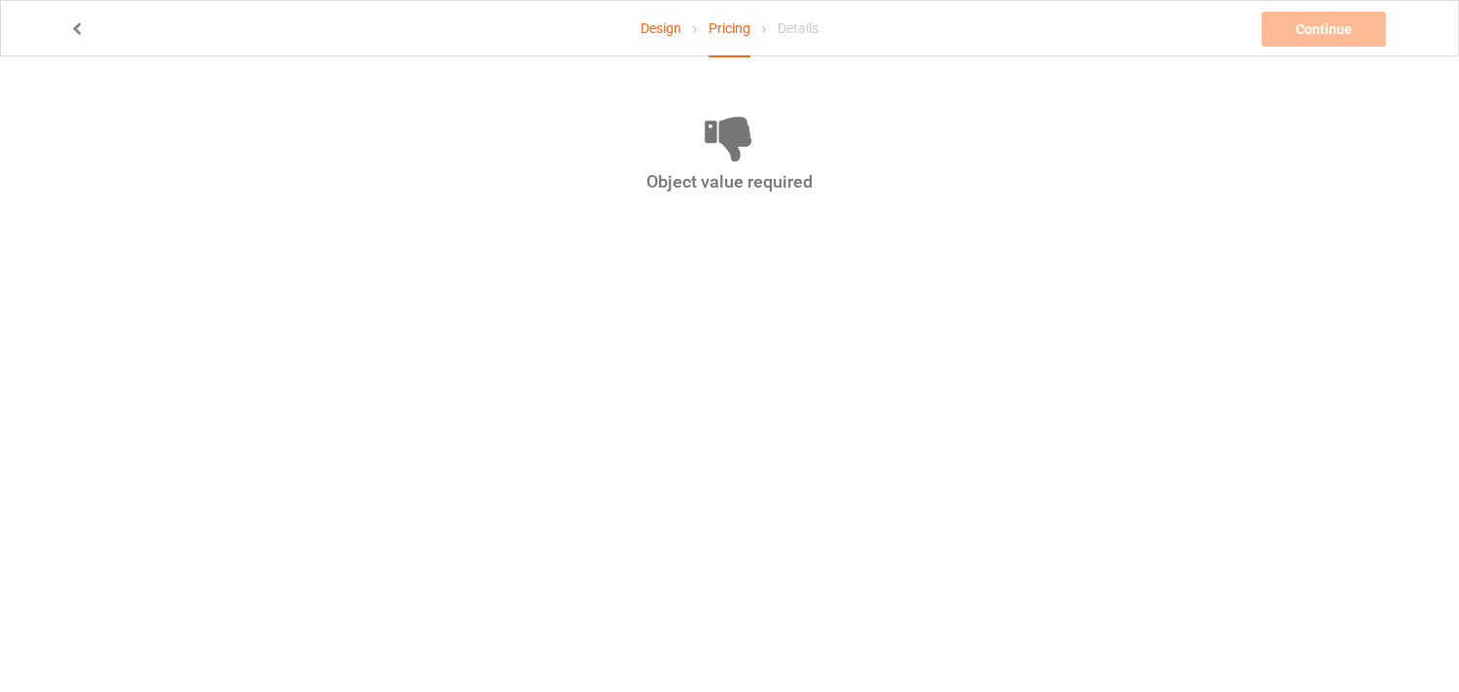
click at [655, 33] on link "Design" at bounding box center [660, 28] width 41 height 54
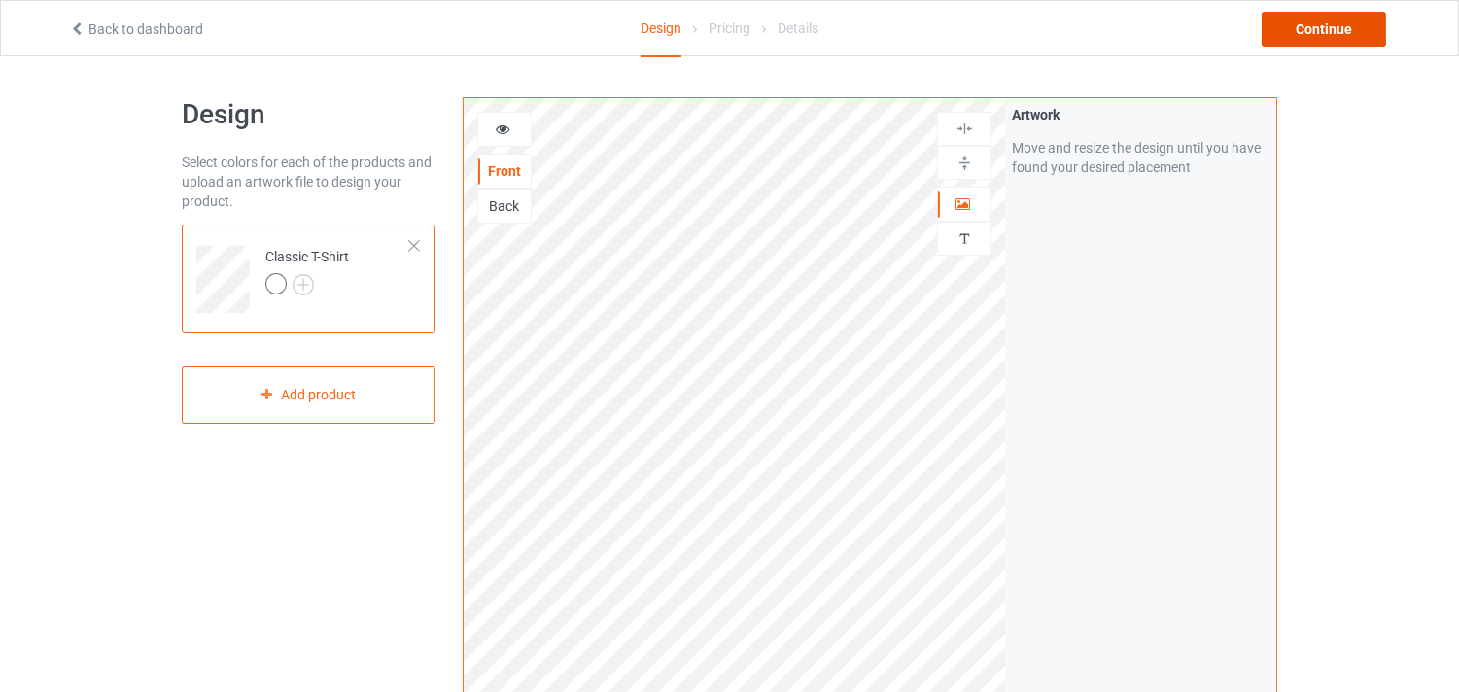
click at [1327, 27] on div "Continue" at bounding box center [1324, 29] width 124 height 35
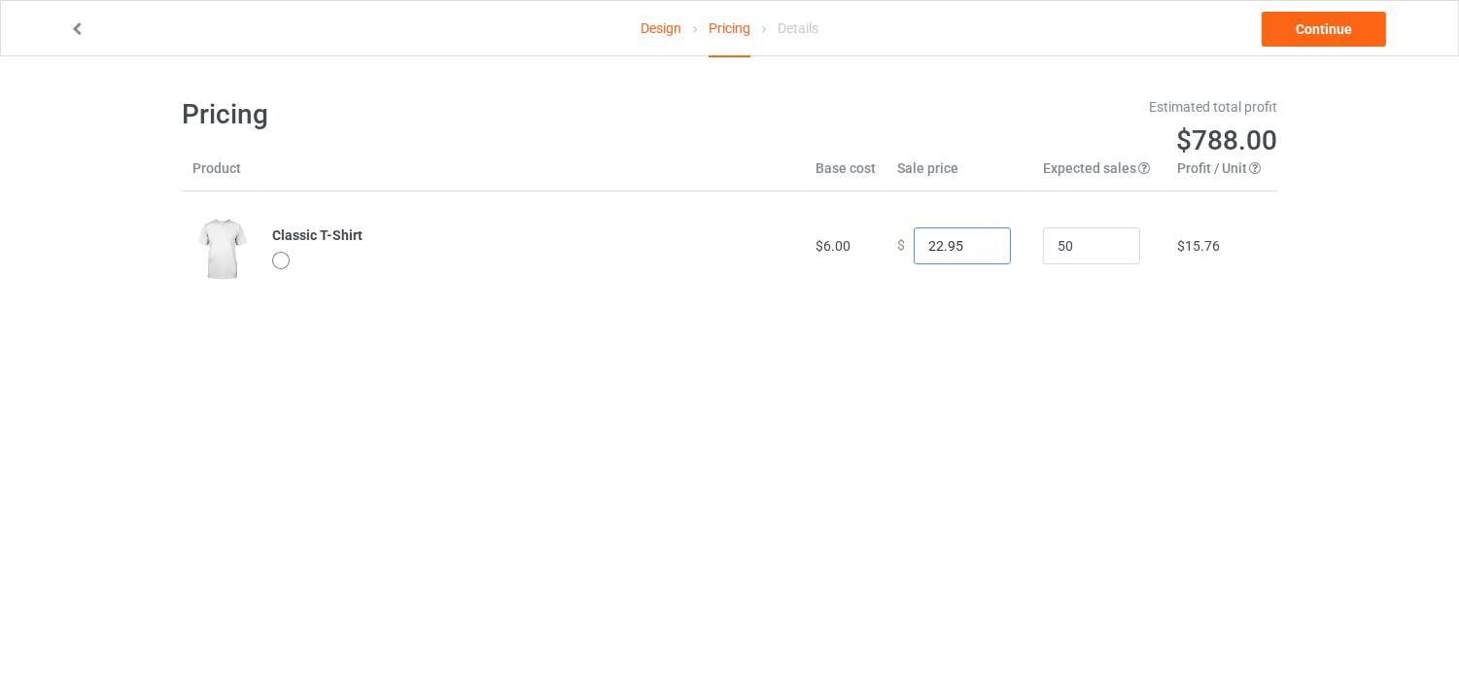
click at [927, 238] on input "22.95" at bounding box center [962, 245] width 97 height 37
click at [994, 452] on body "Design Pricing Details Continue Pricing Estimated total profit $883.00 Product …" at bounding box center [729, 402] width 1459 height 692
click at [1184, 248] on span "$17.66" at bounding box center [1198, 246] width 43 height 16
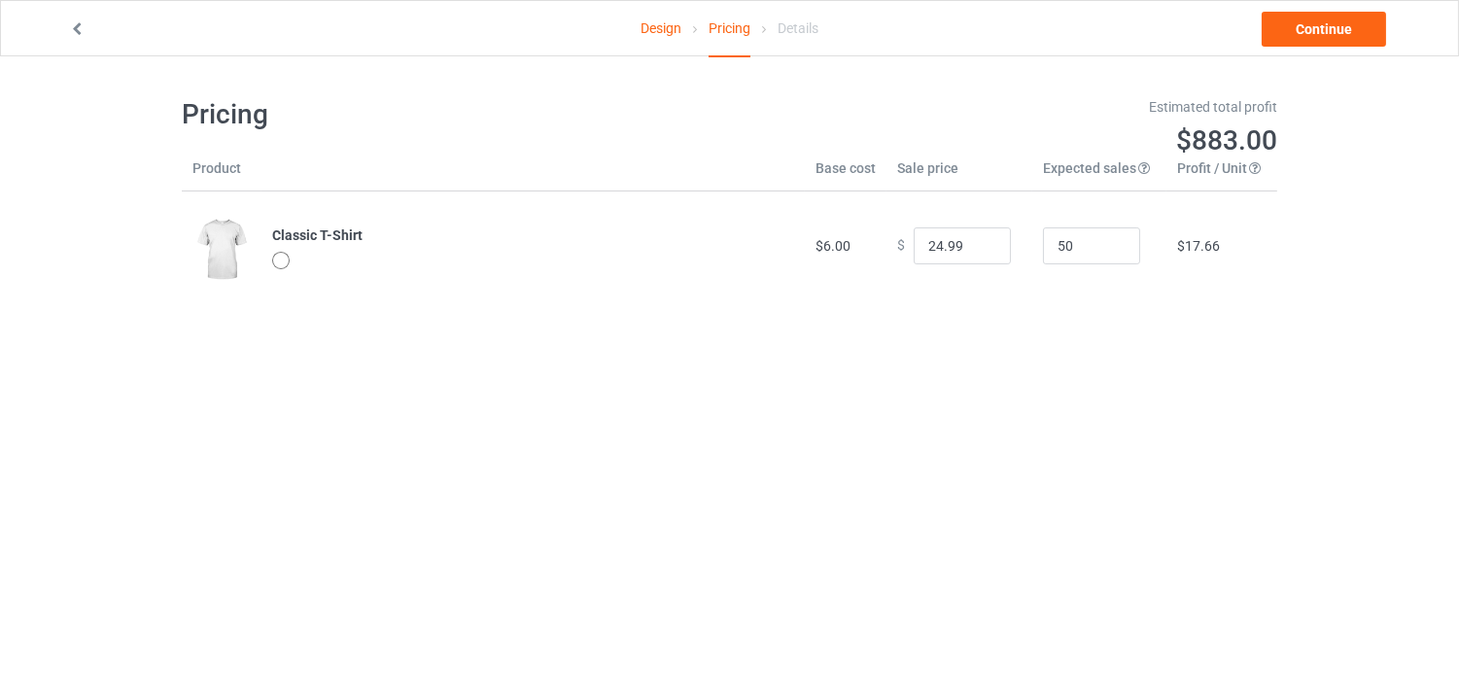
click at [1184, 248] on span "$17.66" at bounding box center [1198, 246] width 43 height 16
click at [928, 260] on input "24.99" at bounding box center [962, 245] width 97 height 37
click at [933, 250] on input "24.99" at bounding box center [962, 245] width 97 height 37
click at [1016, 490] on body "Design Pricing Details Continue Pricing Estimated total profit $650.50 Product …" at bounding box center [729, 402] width 1459 height 692
click at [929, 243] on input "19.99" at bounding box center [962, 245] width 97 height 37
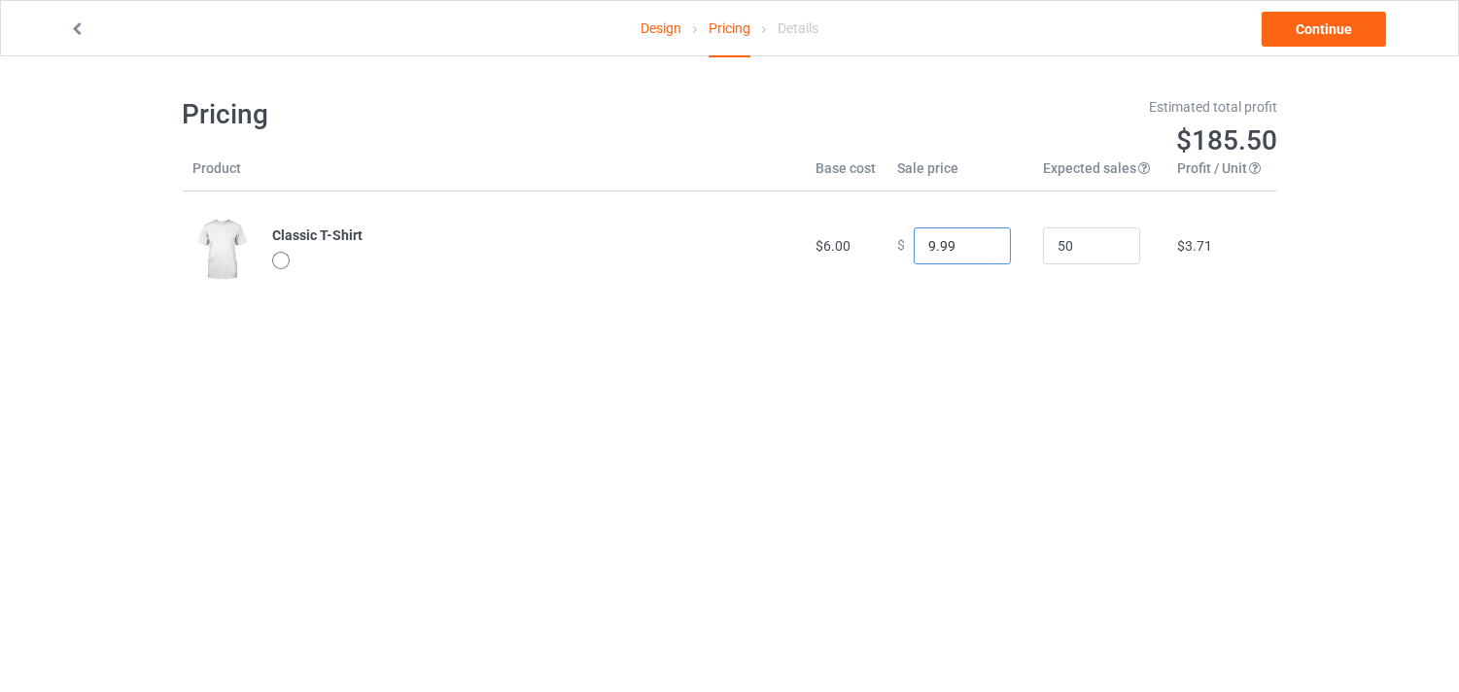
type input "19.99"
click at [1314, 45] on link "Continue" at bounding box center [1324, 29] width 124 height 35
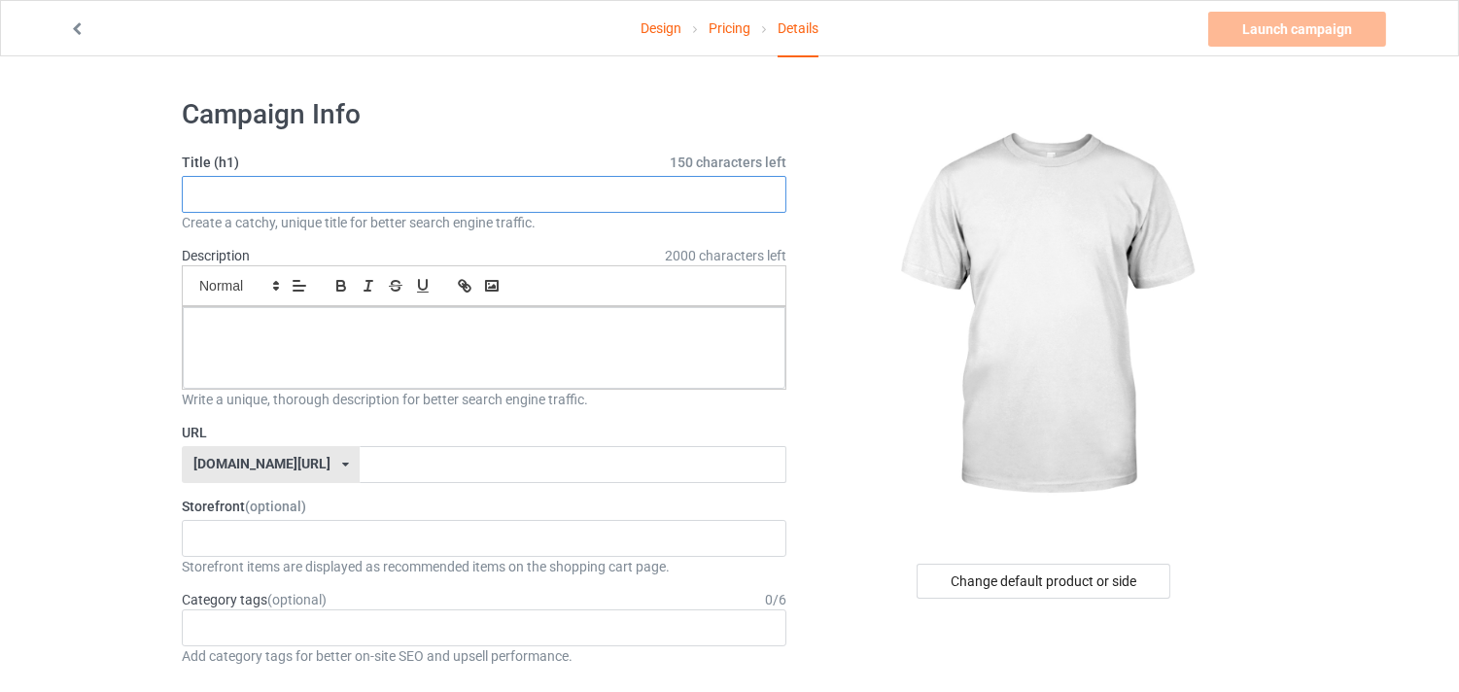
click at [256, 191] on input "text" at bounding box center [484, 194] width 605 height 37
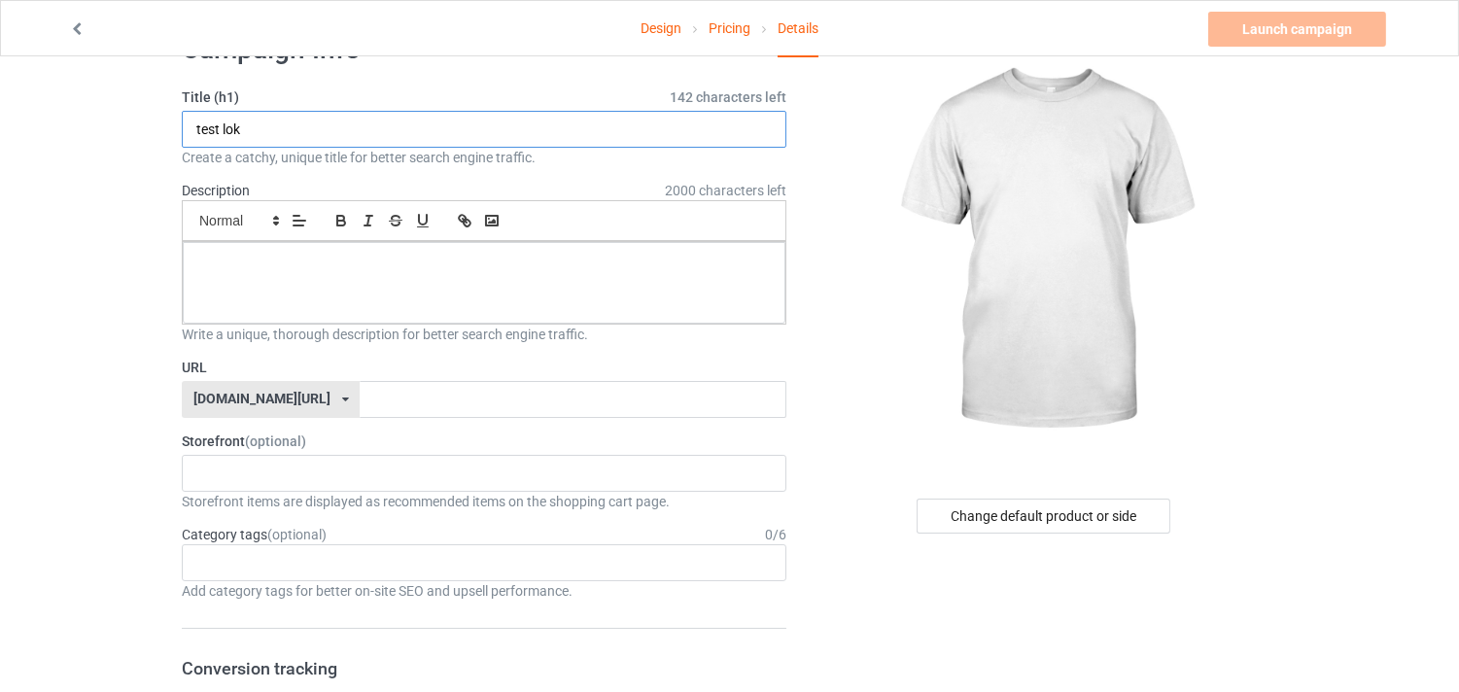
scroll to position [324, 0]
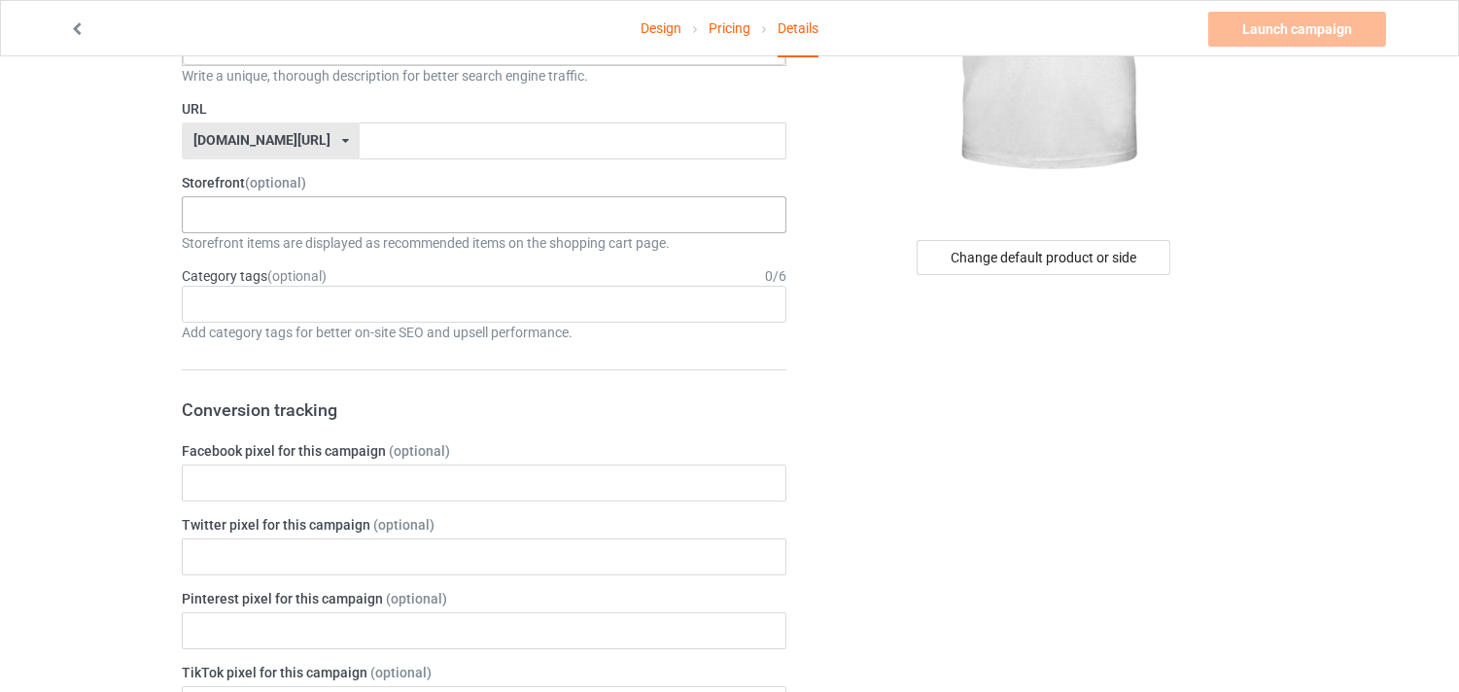
type input "test lok"
click at [324, 202] on div "No result found" at bounding box center [484, 214] width 605 height 37
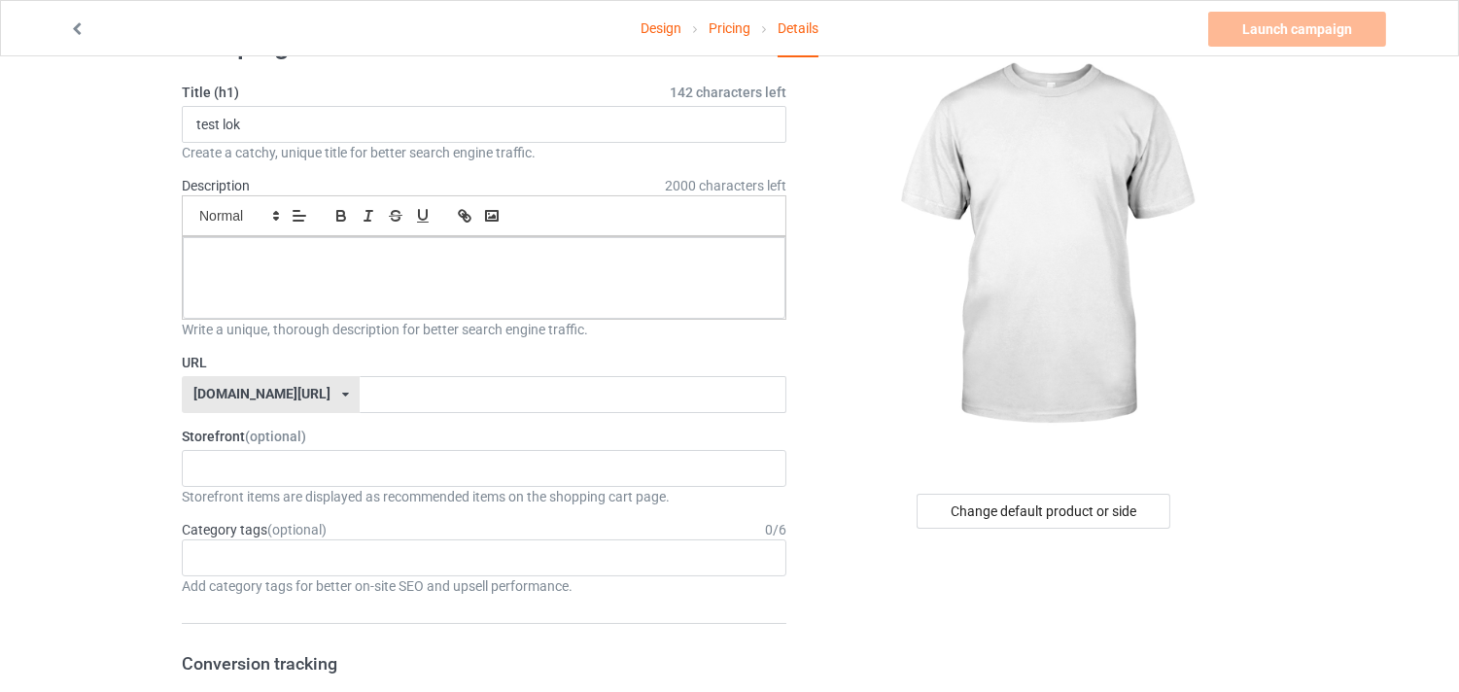
scroll to position [108, 0]
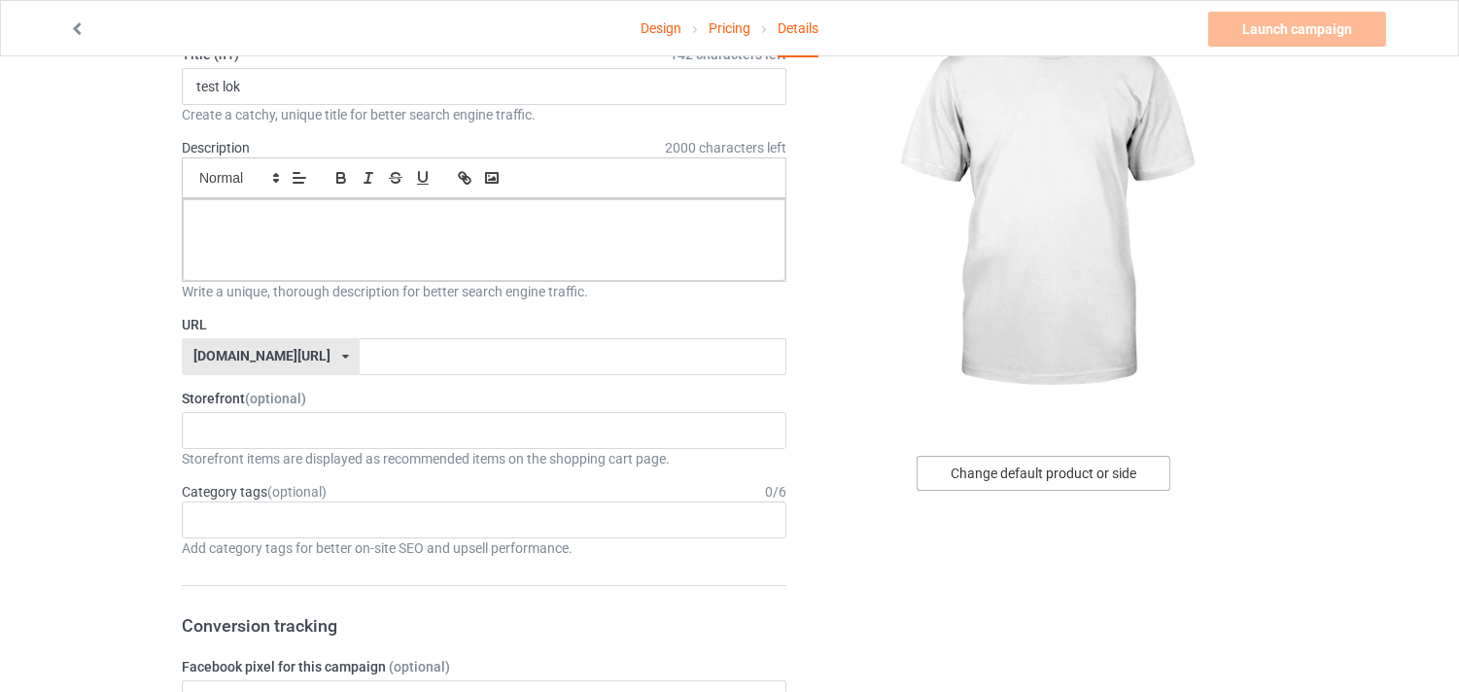
click at [1025, 462] on div "Change default product or side" at bounding box center [1044, 473] width 254 height 35
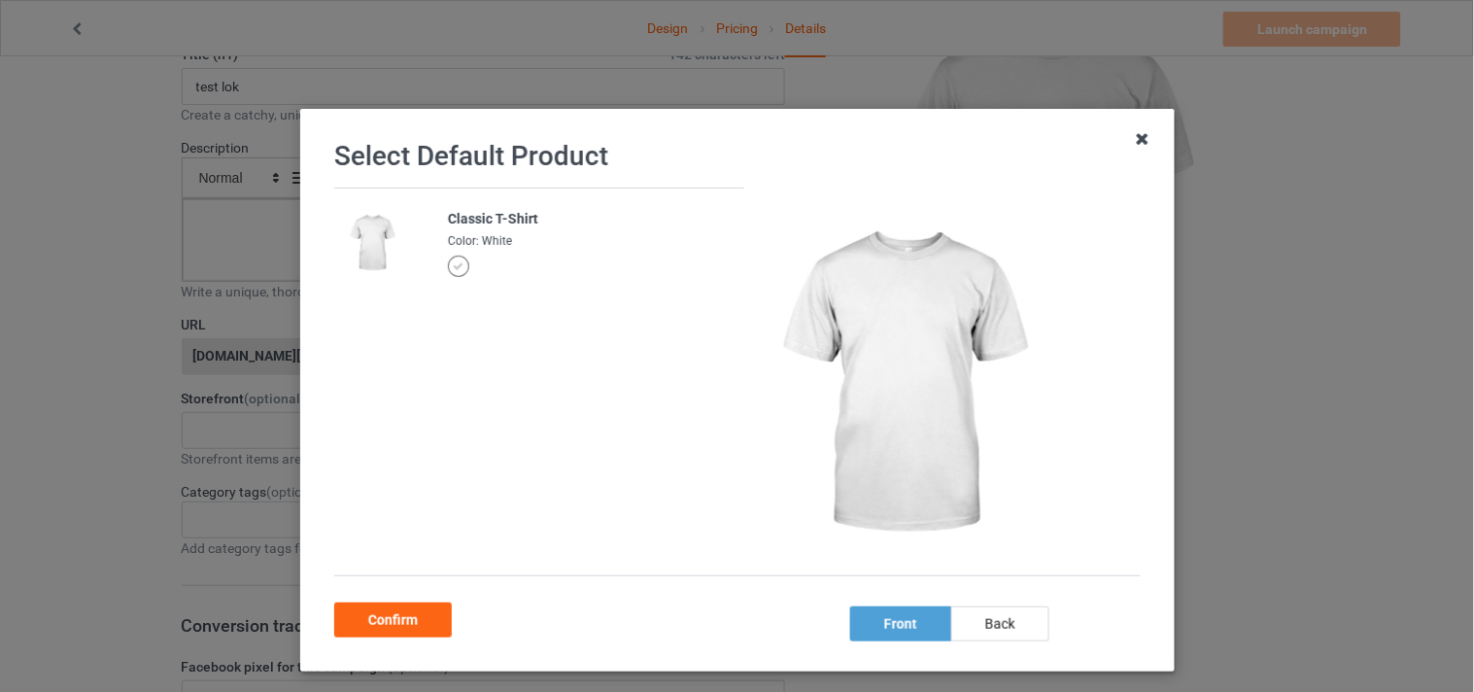
click at [1130, 140] on icon at bounding box center [1142, 138] width 31 height 31
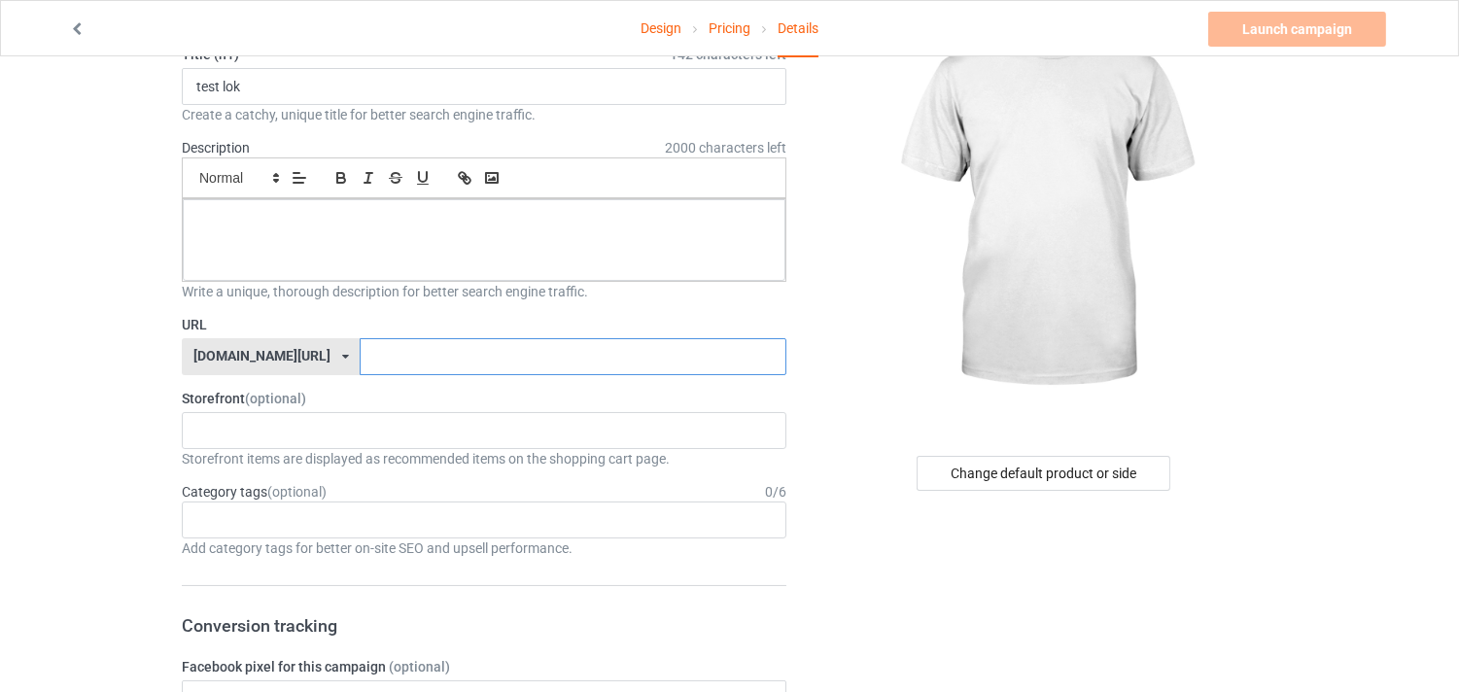
click at [367, 350] on input "text" at bounding box center [573, 356] width 426 height 37
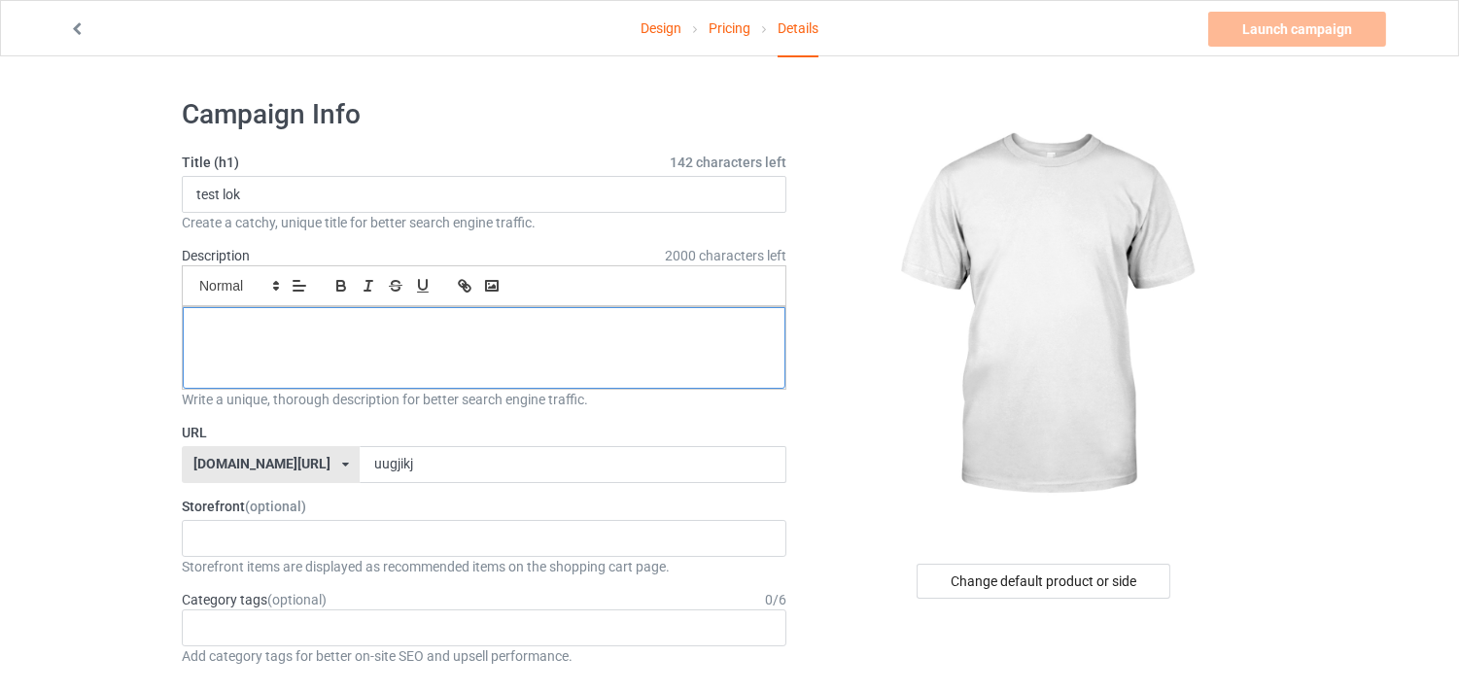
click at [523, 329] on p at bounding box center [483, 329] width 571 height 18
click at [313, 200] on input "test lok" at bounding box center [484, 194] width 605 height 37
click at [490, 472] on input "uugjikj" at bounding box center [573, 464] width 426 height 37
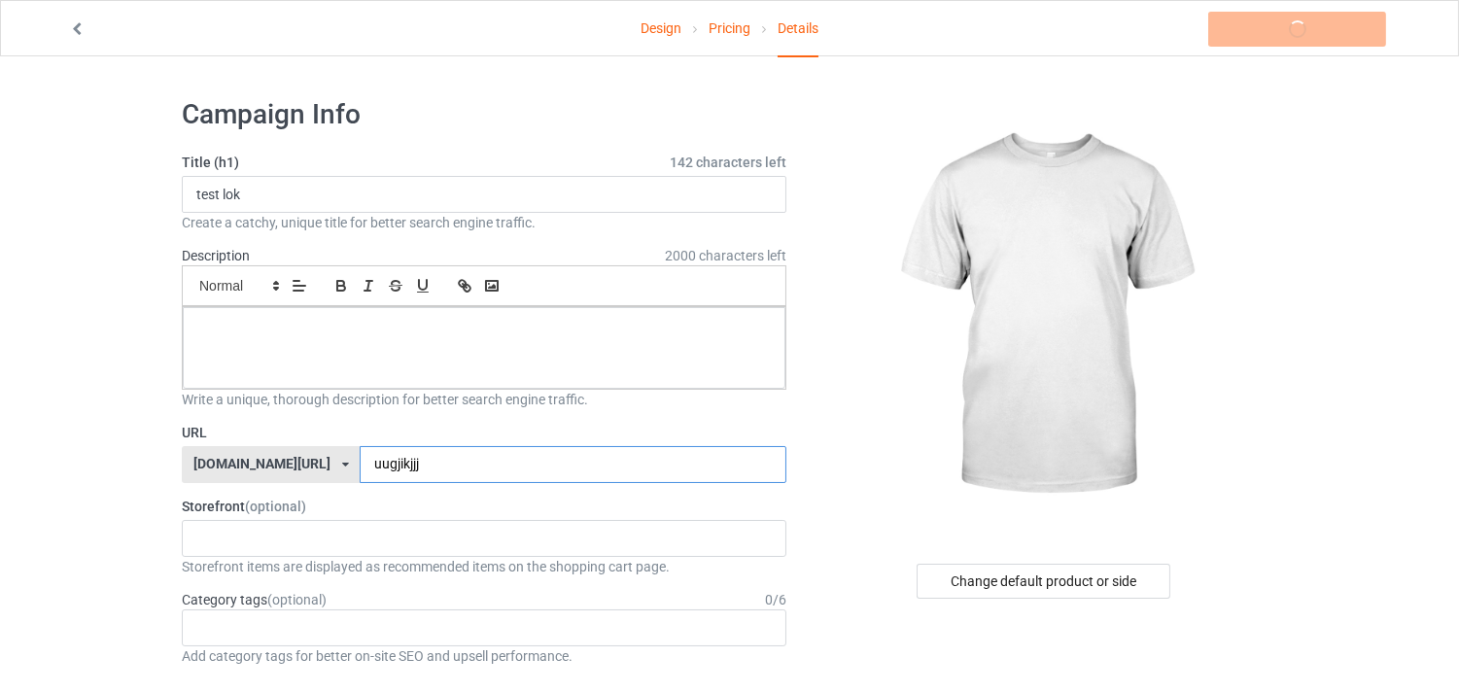
type input "uugjikjjj"
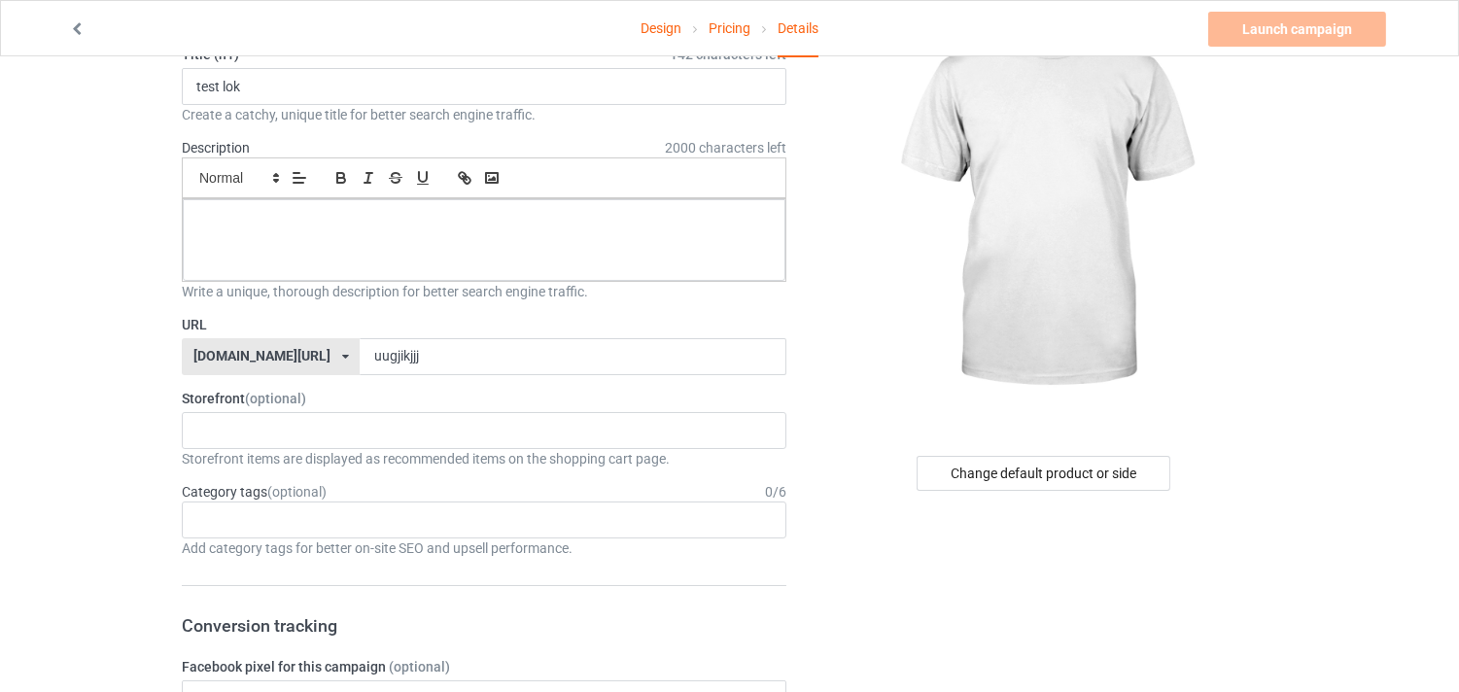
click at [196, 340] on div "[DOMAIN_NAME][URL] [DOMAIN_NAME][URL] 587d0d41cee36fd012c64a69" at bounding box center [271, 356] width 178 height 37
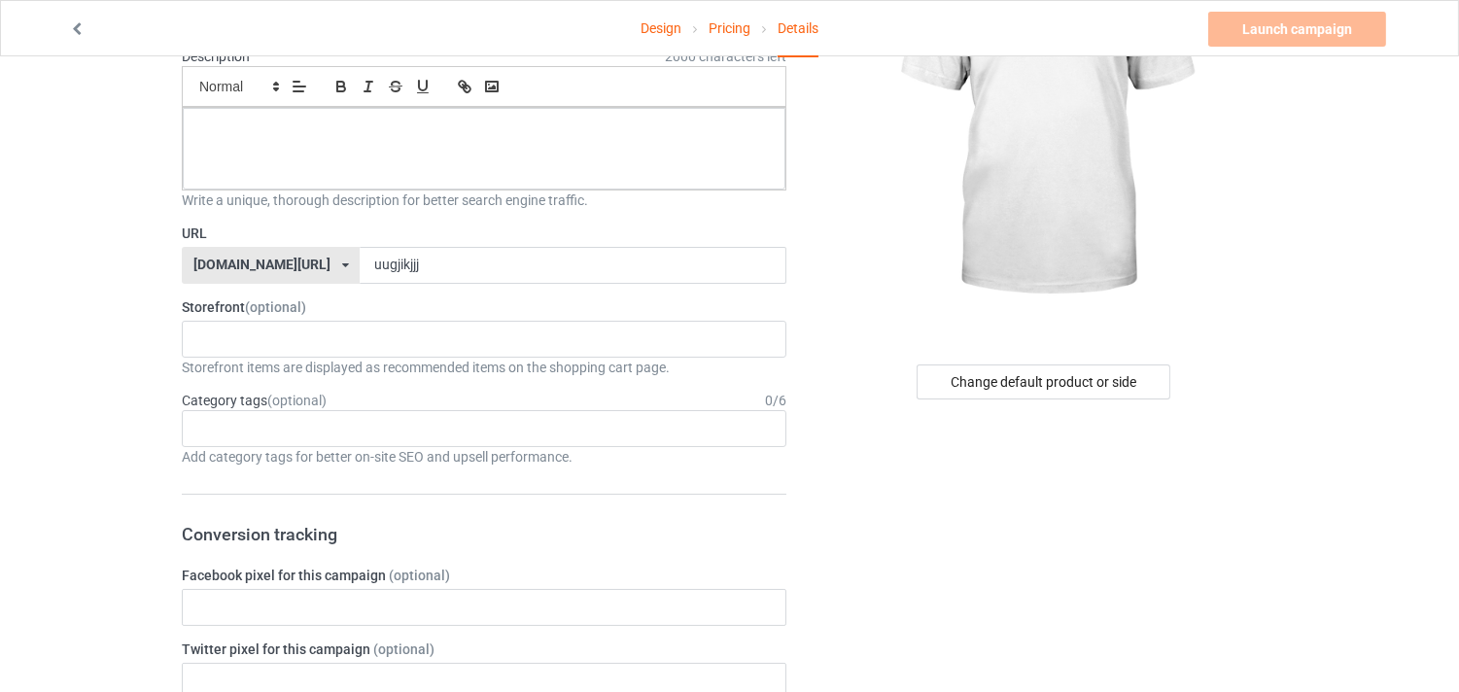
scroll to position [324, 0]
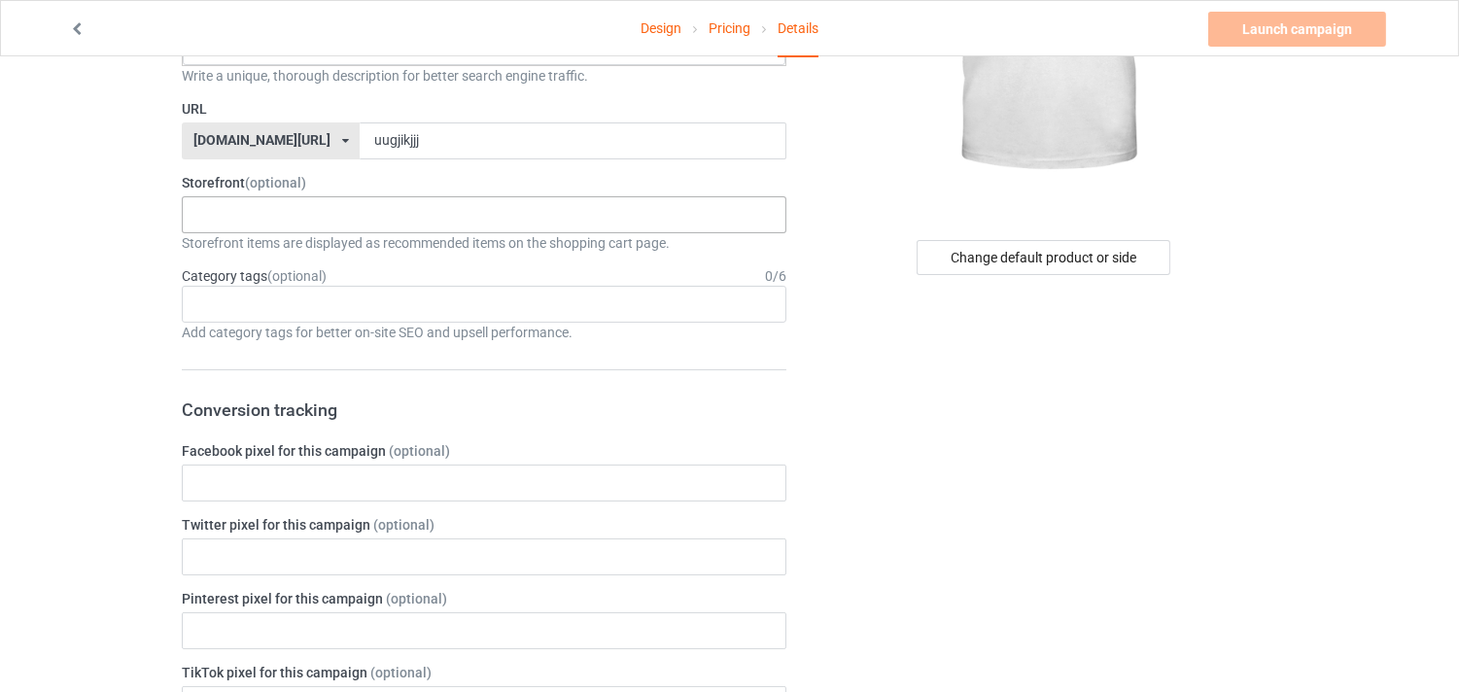
click at [295, 217] on div "No result found" at bounding box center [484, 214] width 605 height 37
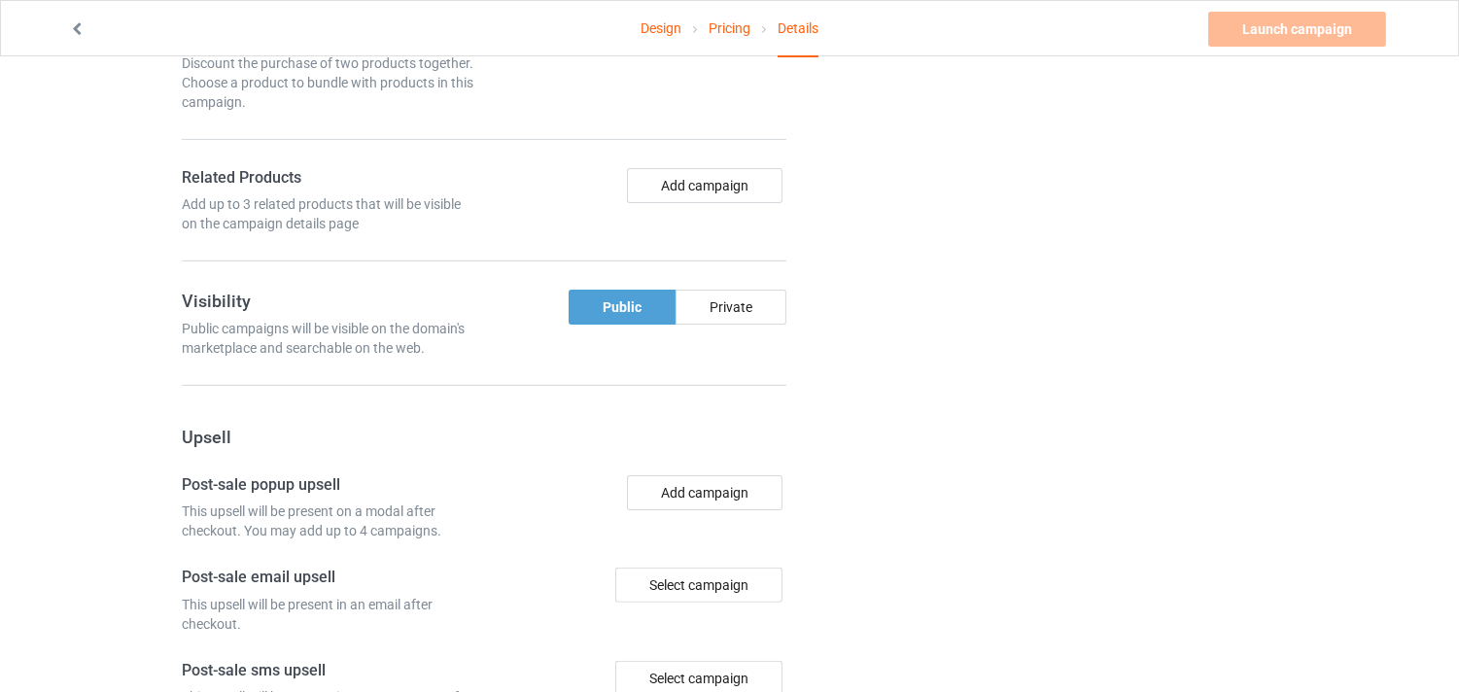
scroll to position [1080, 0]
click at [710, 298] on div "Private" at bounding box center [730, 304] width 111 height 35
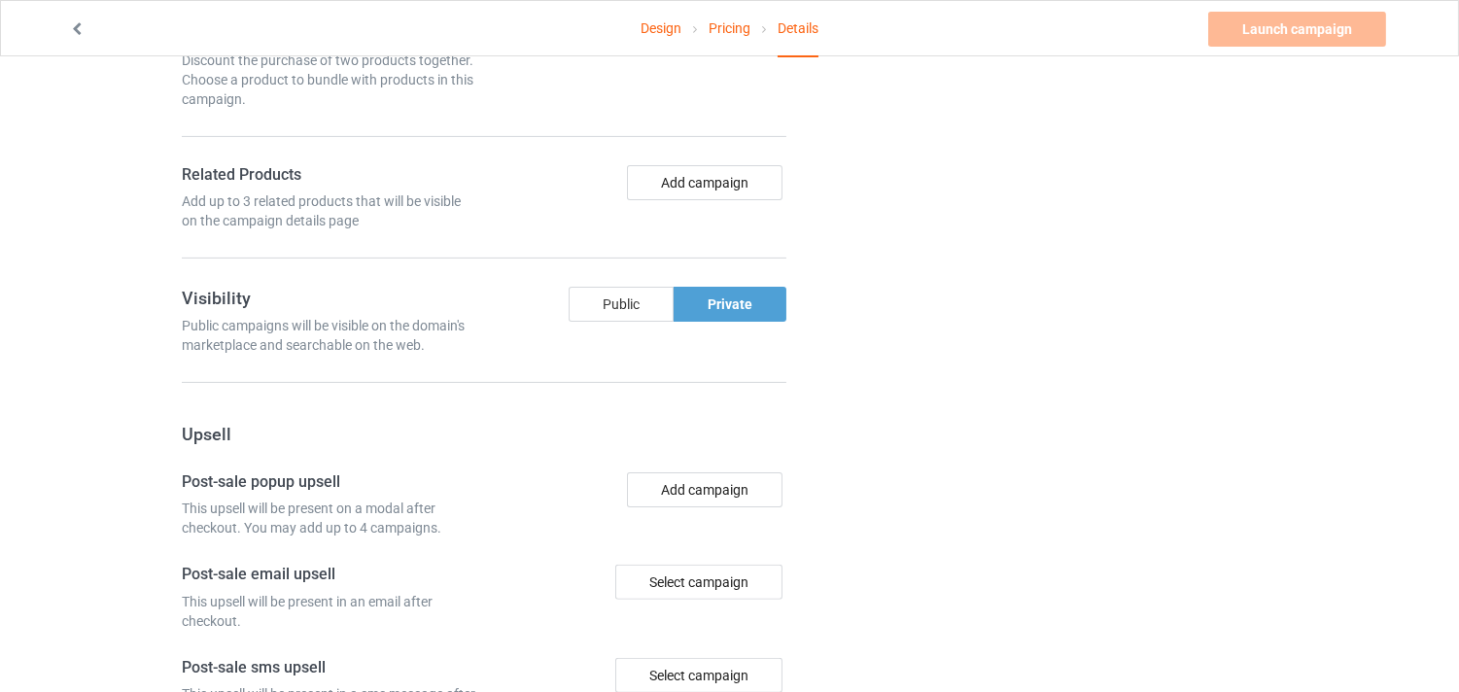
click at [587, 297] on div "Public" at bounding box center [621, 304] width 105 height 35
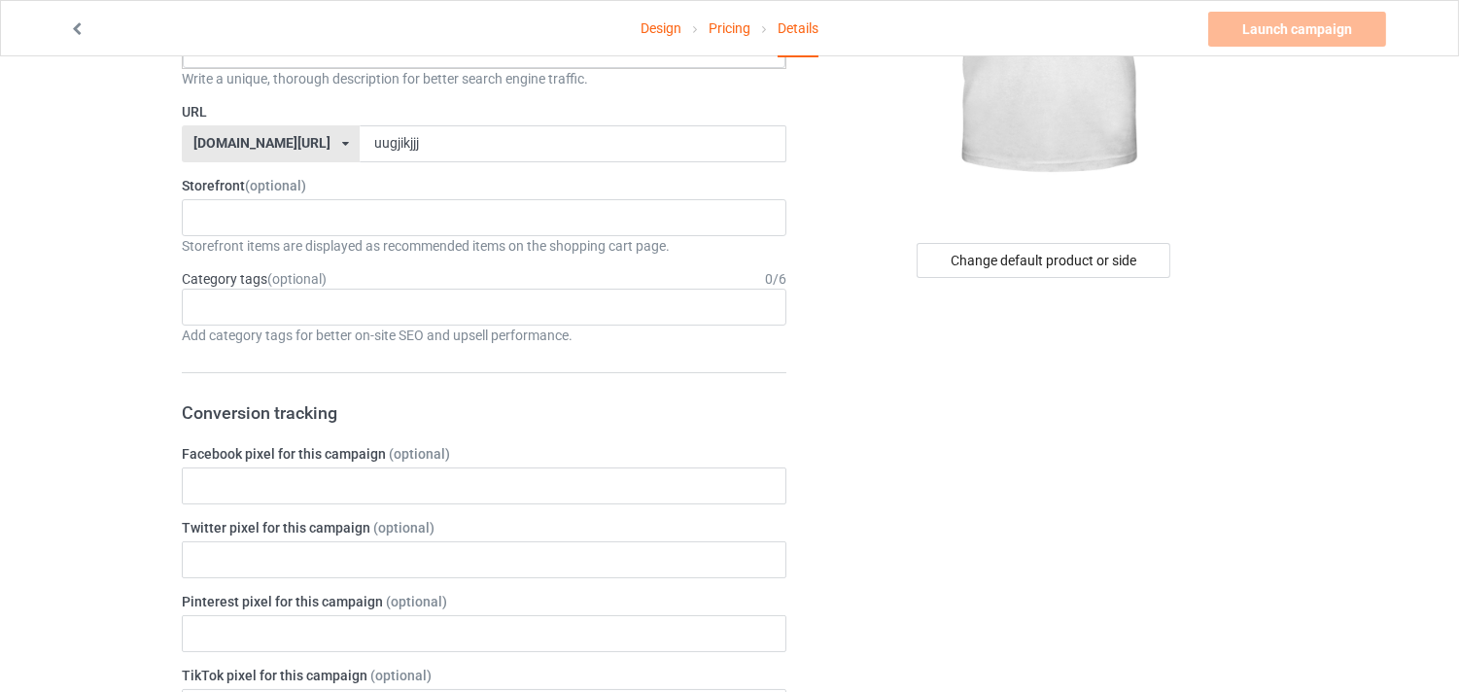
scroll to position [108, 0]
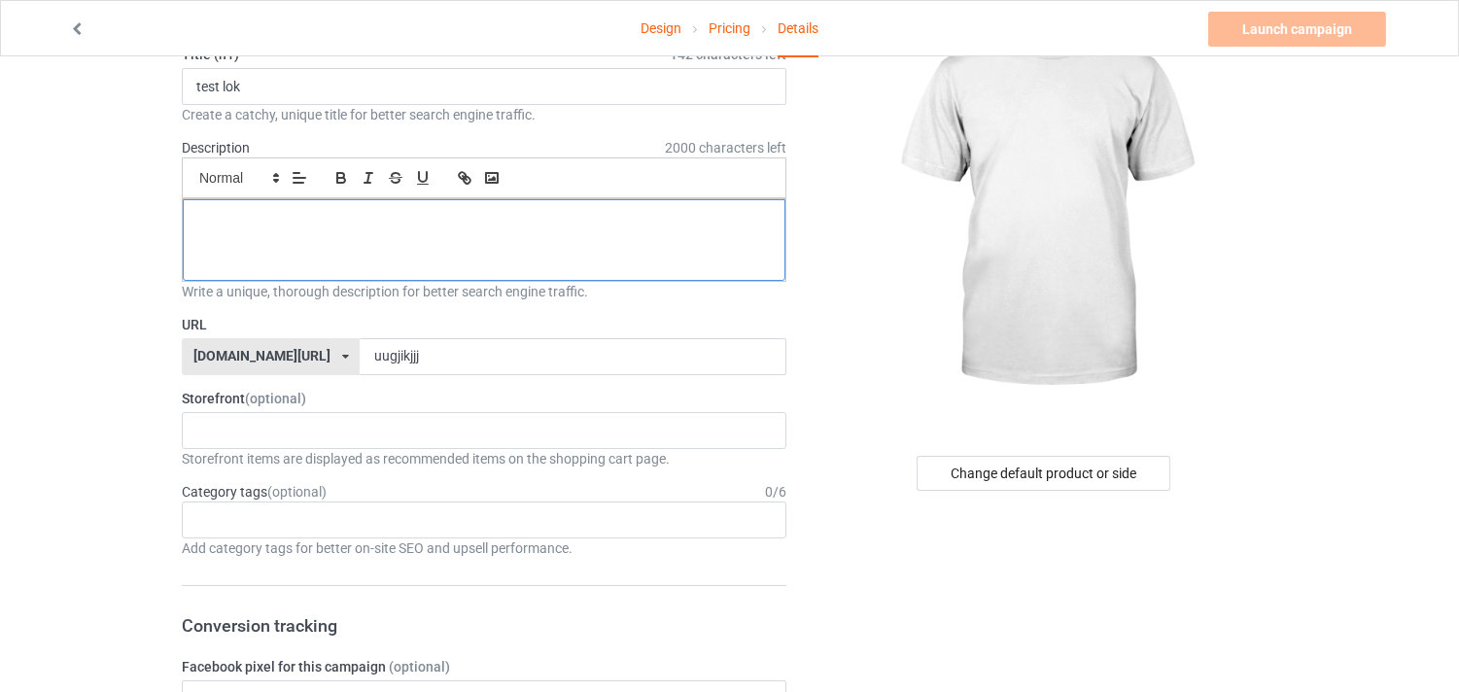
click at [390, 221] on p at bounding box center [483, 221] width 571 height 18
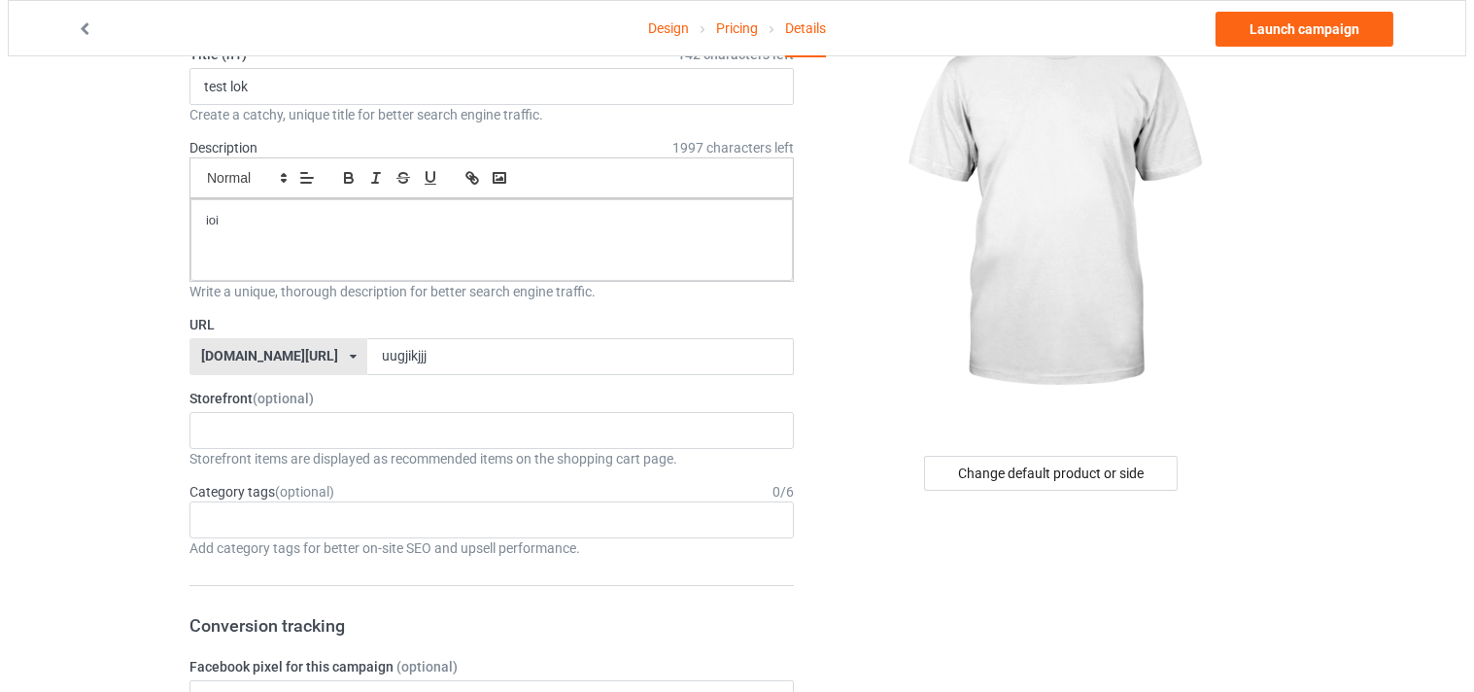
scroll to position [0, 0]
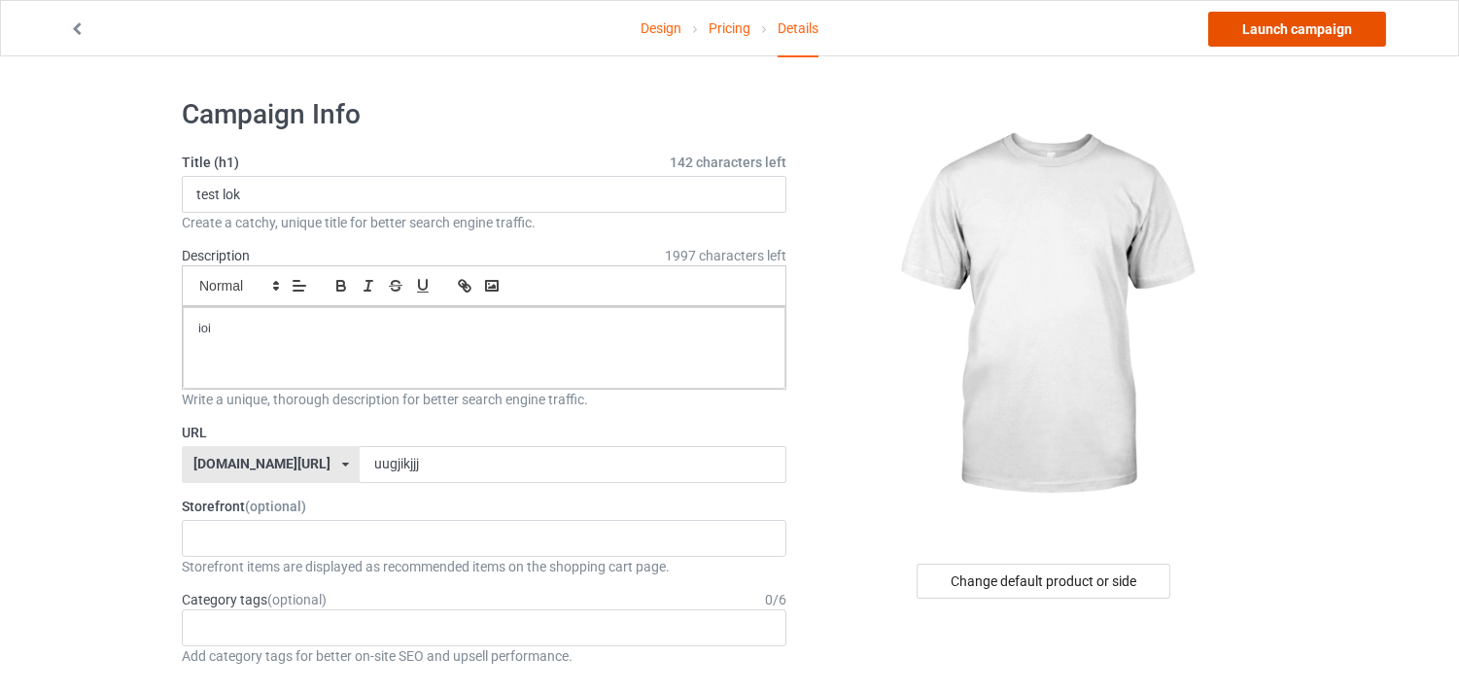
click at [1280, 31] on link "Launch campaign" at bounding box center [1297, 29] width 178 height 35
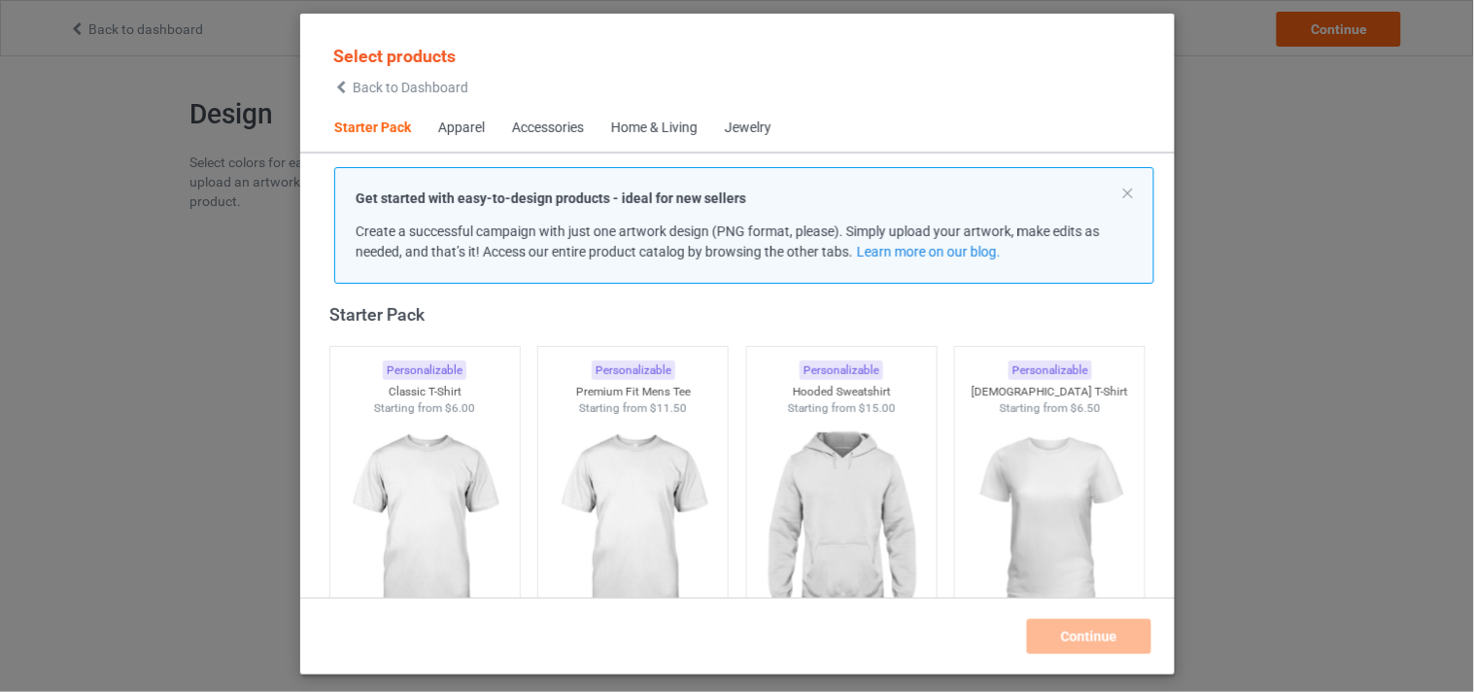
click at [218, 79] on div "Select products Back to Dashboard Starter Pack Apparel Accessories Home & Livin…" at bounding box center [737, 346] width 1474 height 692
click at [121, 47] on div "Select products Back to Dashboard Starter Pack Apparel Accessories Home & Livin…" at bounding box center [737, 346] width 1474 height 692
click at [12, 165] on div "Select products Back to Dashboard Starter Pack Apparel Accessories Home & Livin…" at bounding box center [737, 346] width 1474 height 692
click at [366, 91] on span "Back to Dashboard" at bounding box center [411, 88] width 116 height 16
